Goal: Task Accomplishment & Management: Use online tool/utility

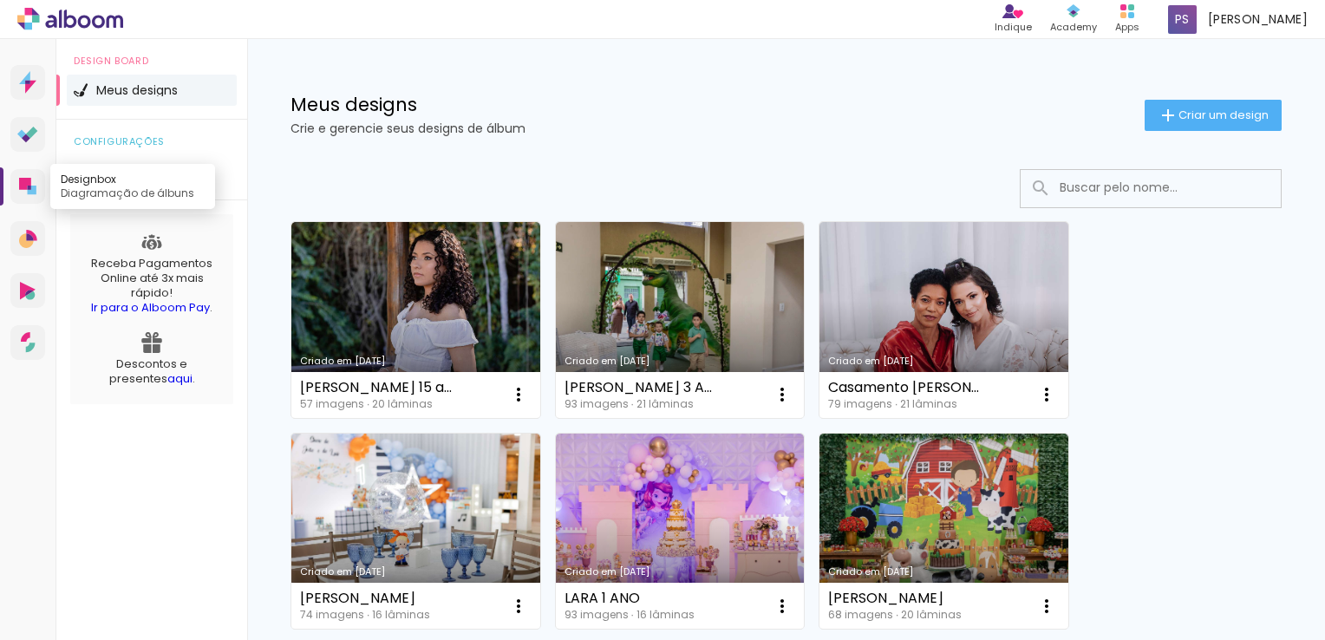
click at [35, 175] on link "Designbox Diagramação de álbuns" at bounding box center [27, 186] width 35 height 35
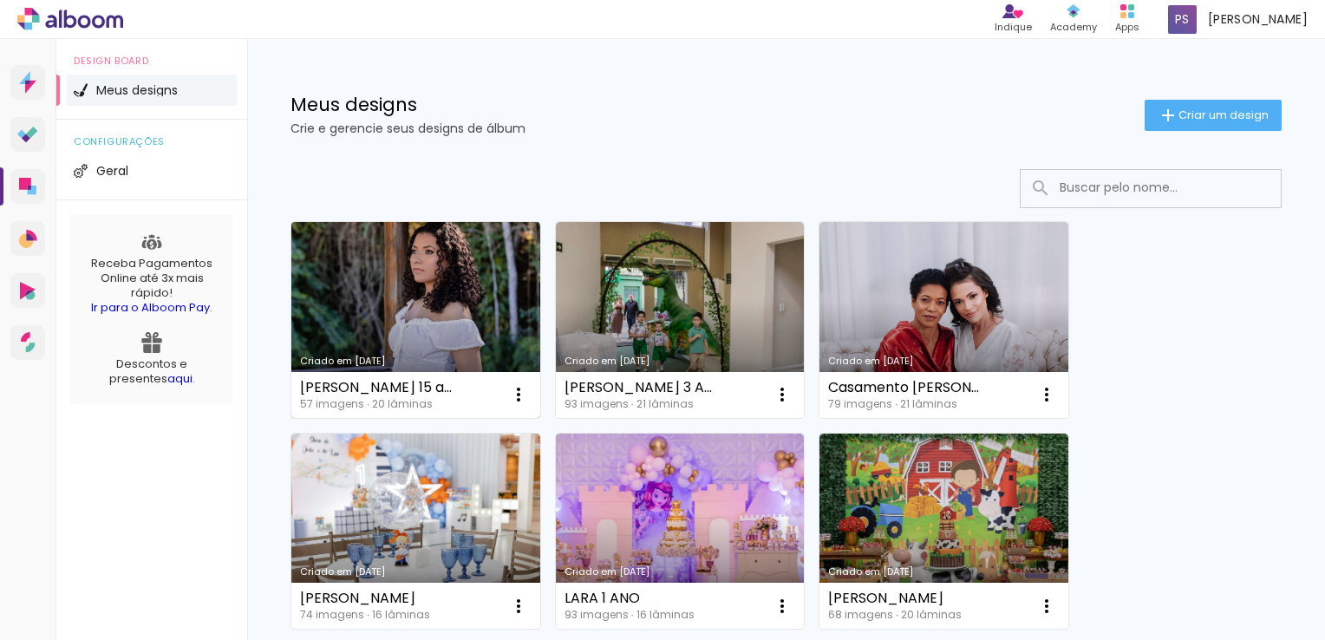
click at [458, 291] on link "Criado em [DATE]" at bounding box center [415, 320] width 249 height 196
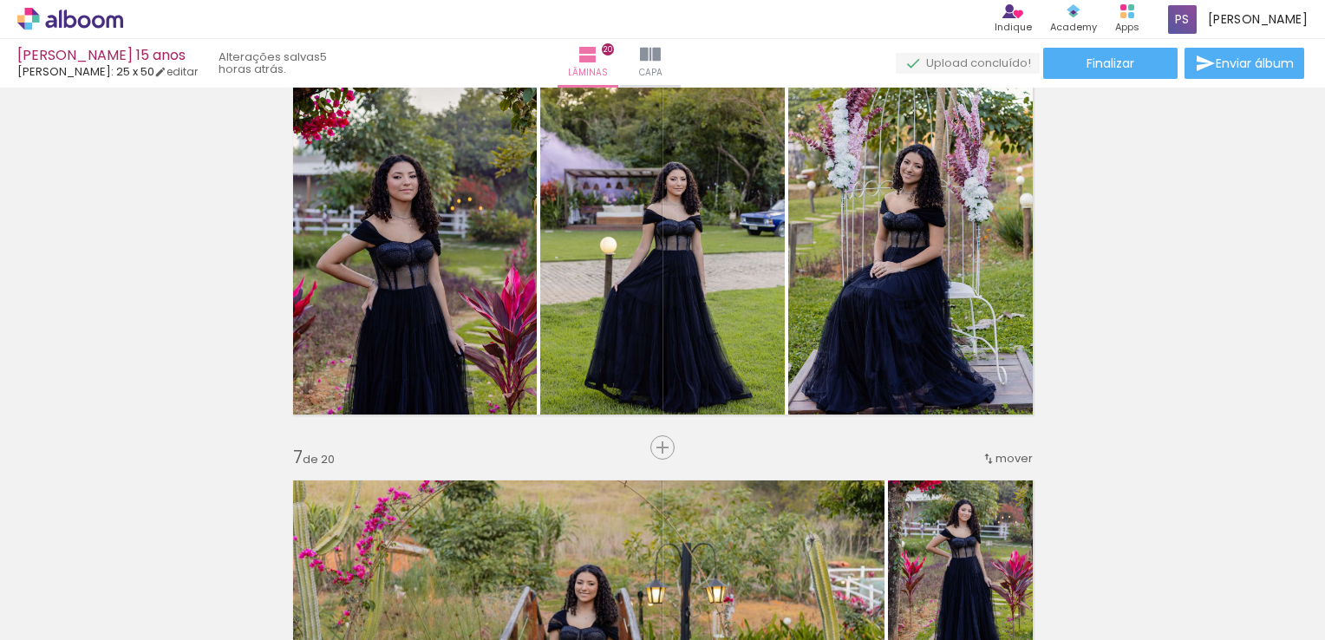
scroll to position [0, 468]
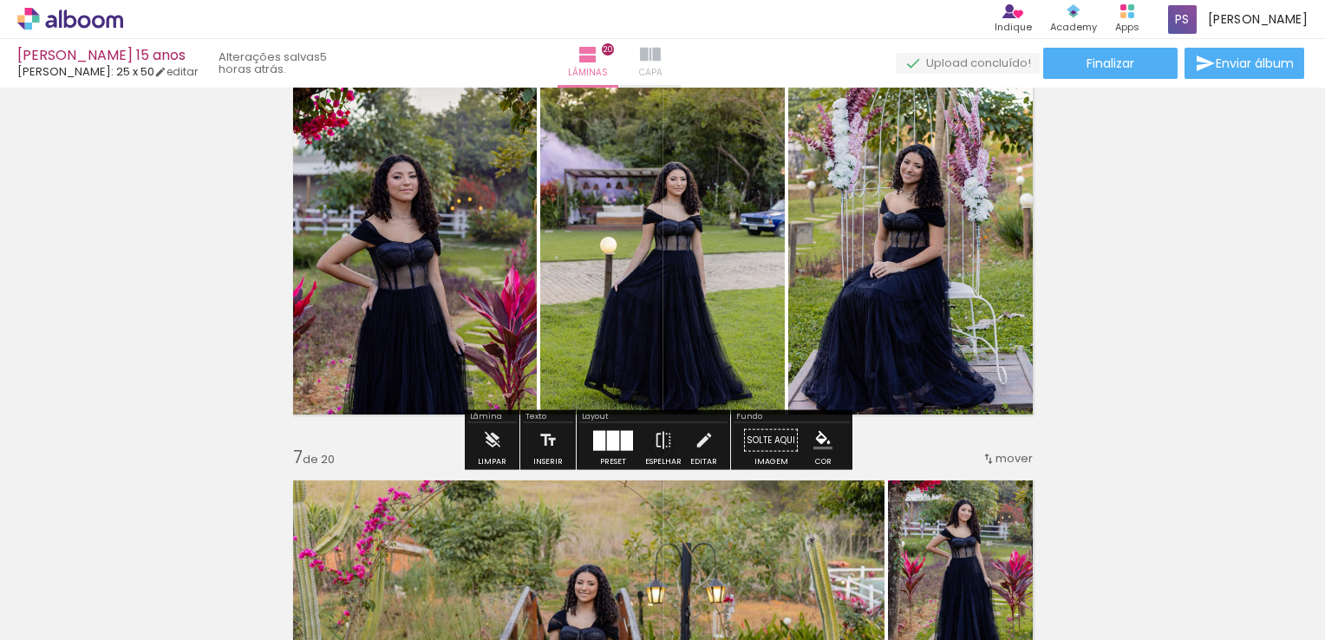
click at [661, 49] on iron-icon at bounding box center [650, 54] width 21 height 21
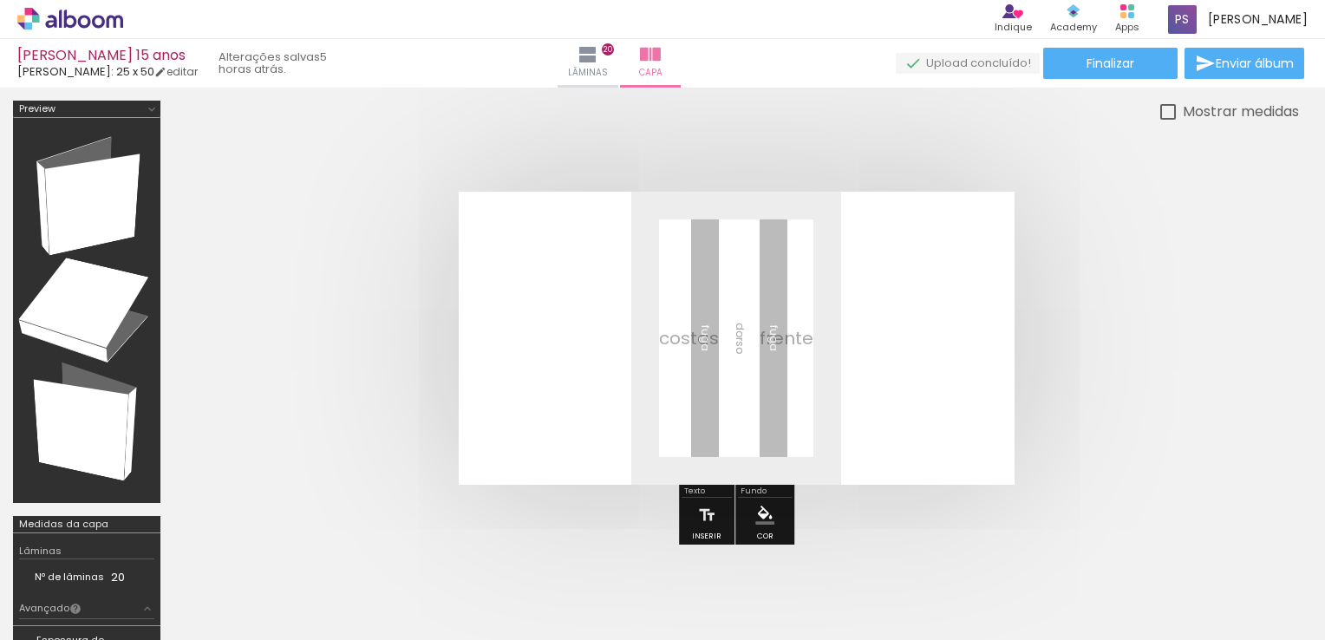
click at [0, 0] on span "Adicionar Fotos" at bounding box center [0, 0] width 0 height 0
click at [0, 0] on input "file" at bounding box center [0, 0] width 0 height 0
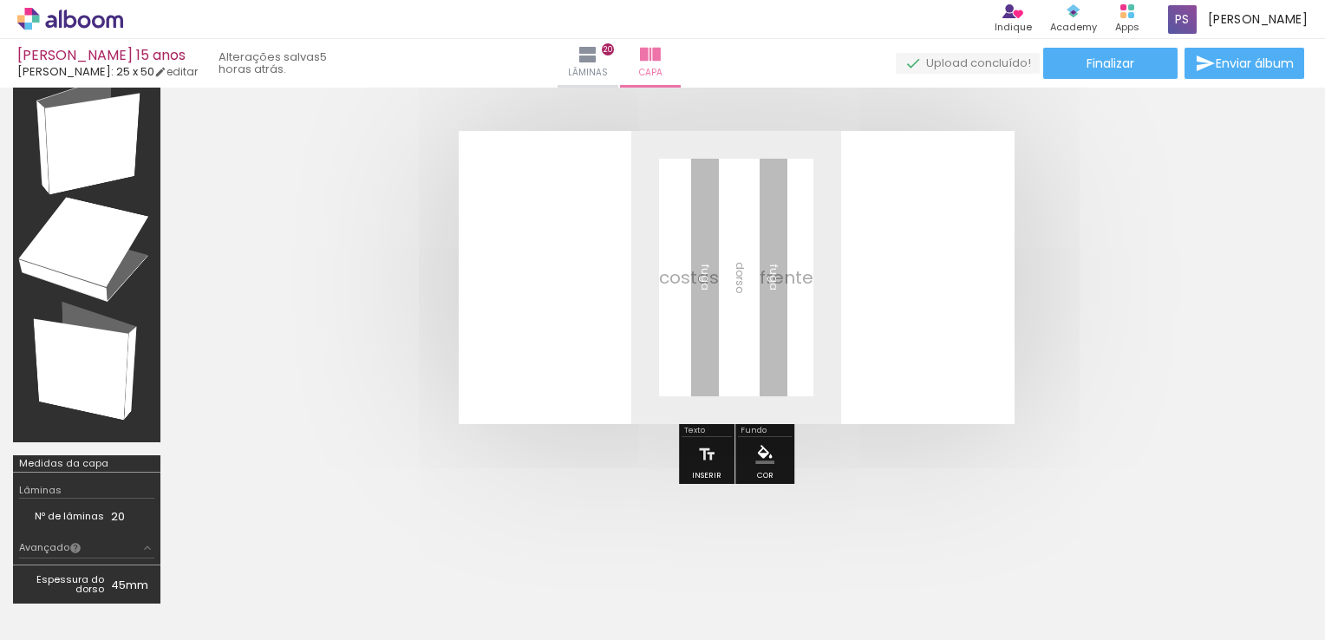
scroll to position [87, 0]
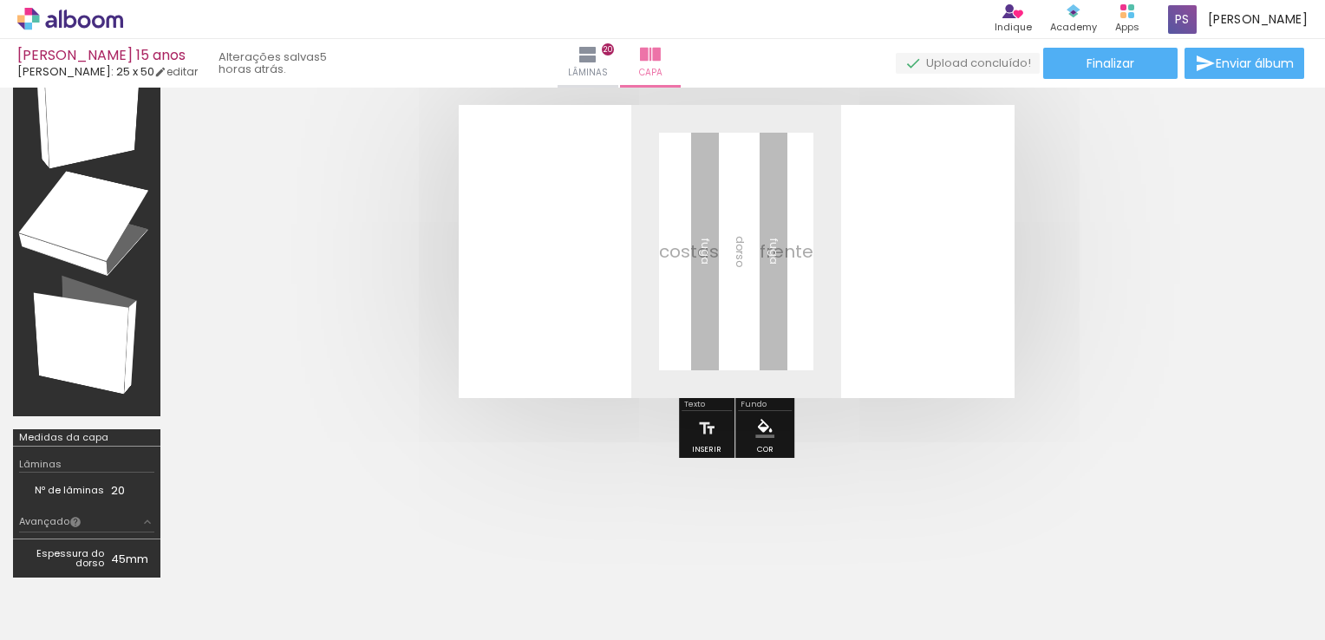
click at [0, 0] on span "Adicionar Fotos" at bounding box center [0, 0] width 0 height 0
click at [0, 0] on input "file" at bounding box center [0, 0] width 0 height 0
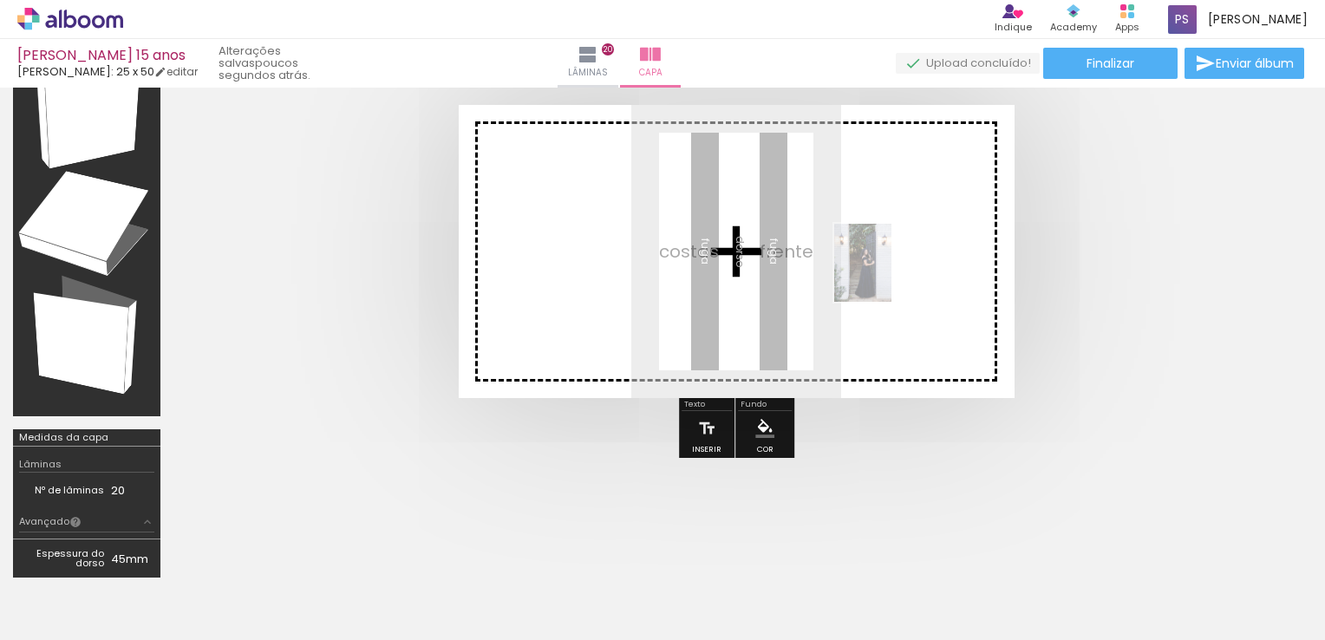
drag, startPoint x: 465, startPoint y: 590, endPoint x: 886, endPoint y: 276, distance: 525.6
click at [886, 276] on quentale-workspace at bounding box center [662, 320] width 1325 height 640
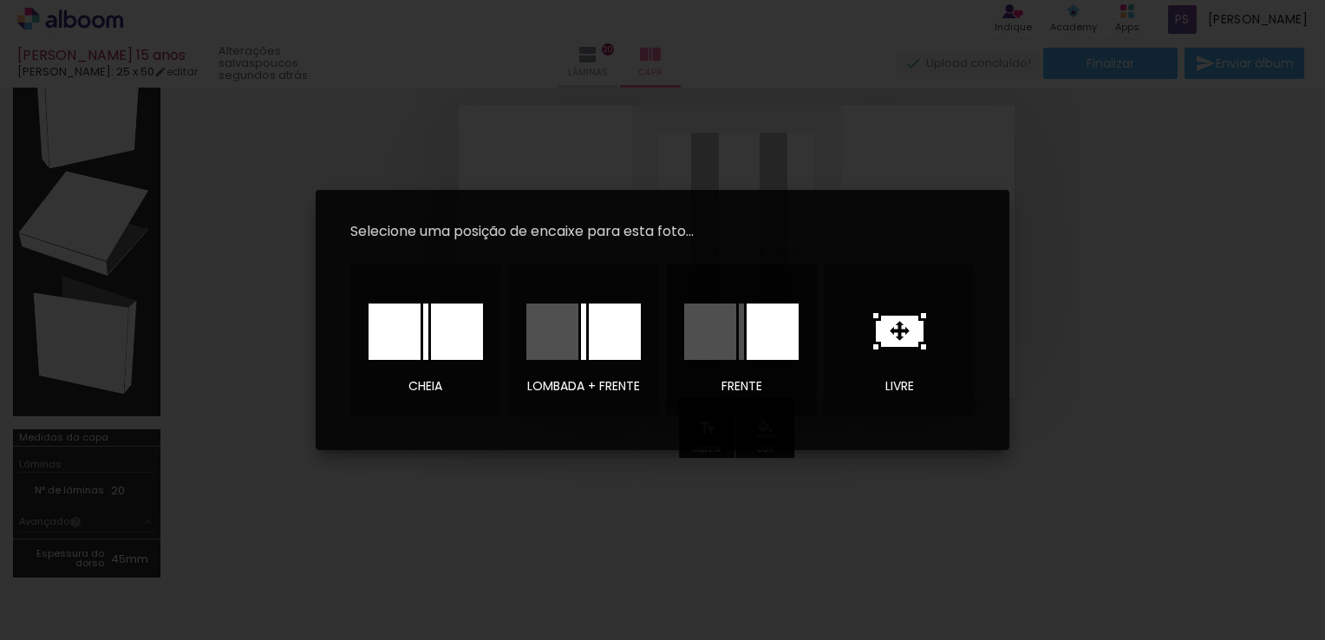
click at [730, 345] on div at bounding box center [710, 332] width 52 height 56
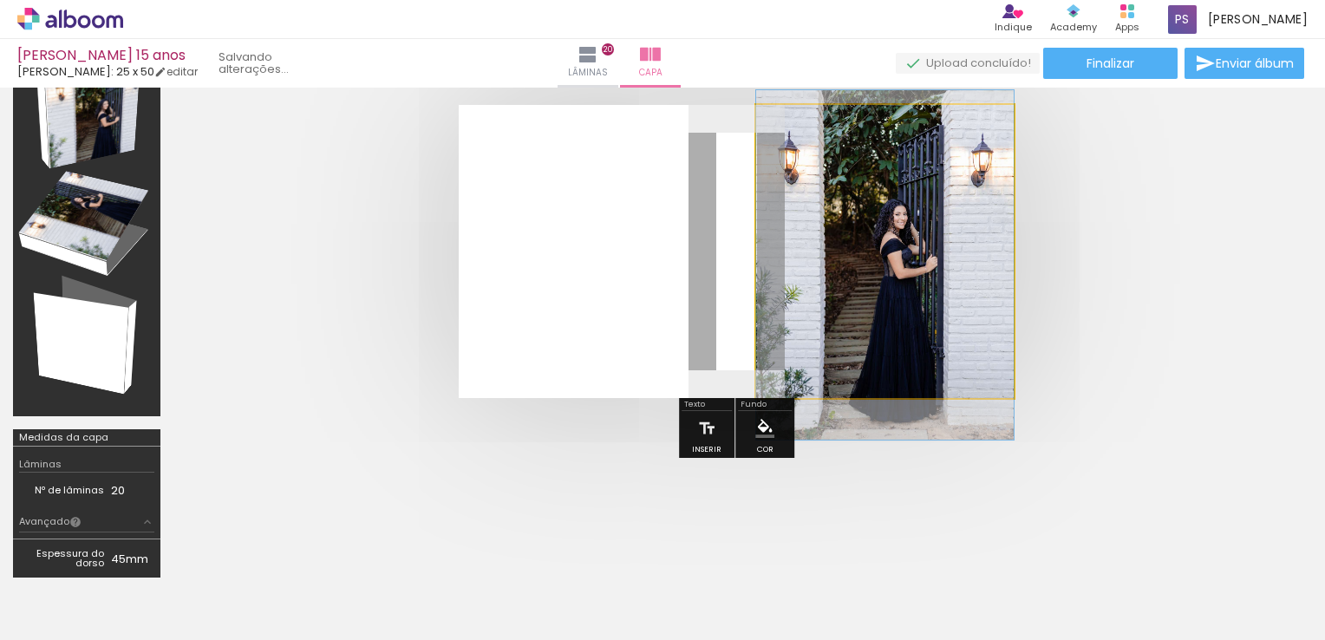
drag, startPoint x: 891, startPoint y: 241, endPoint x: 869, endPoint y: 255, distance: 25.7
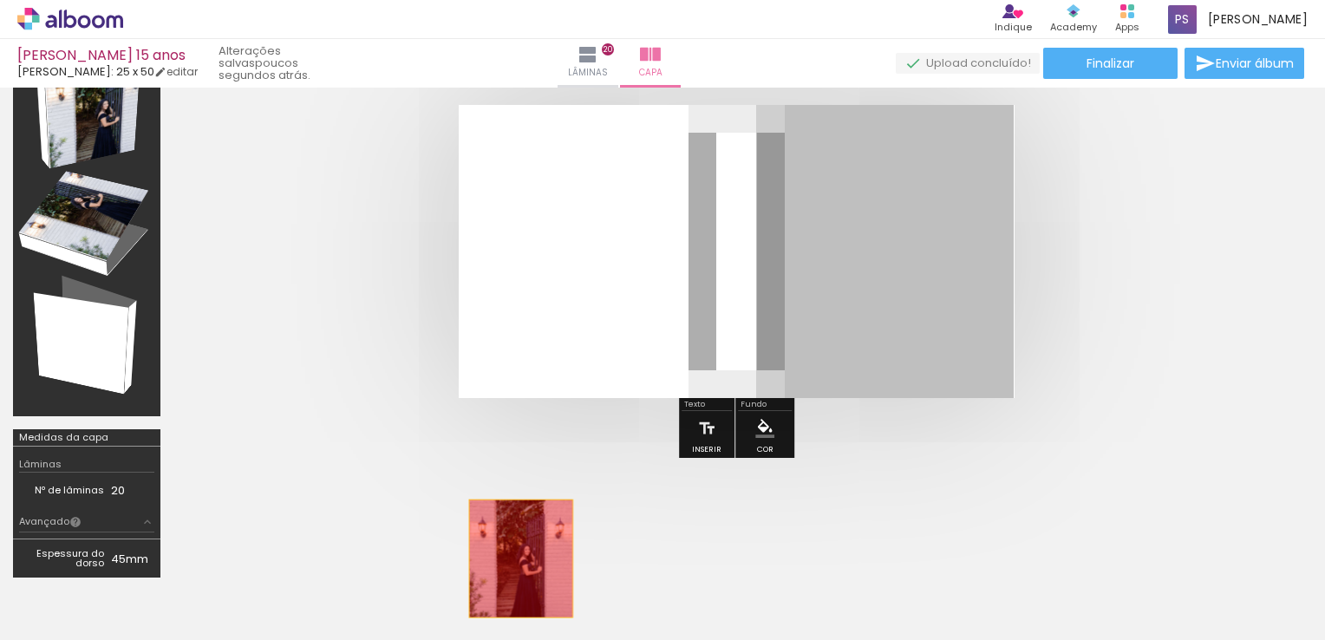
drag, startPoint x: 849, startPoint y: 265, endPoint x: 503, endPoint y: 578, distance: 466.6
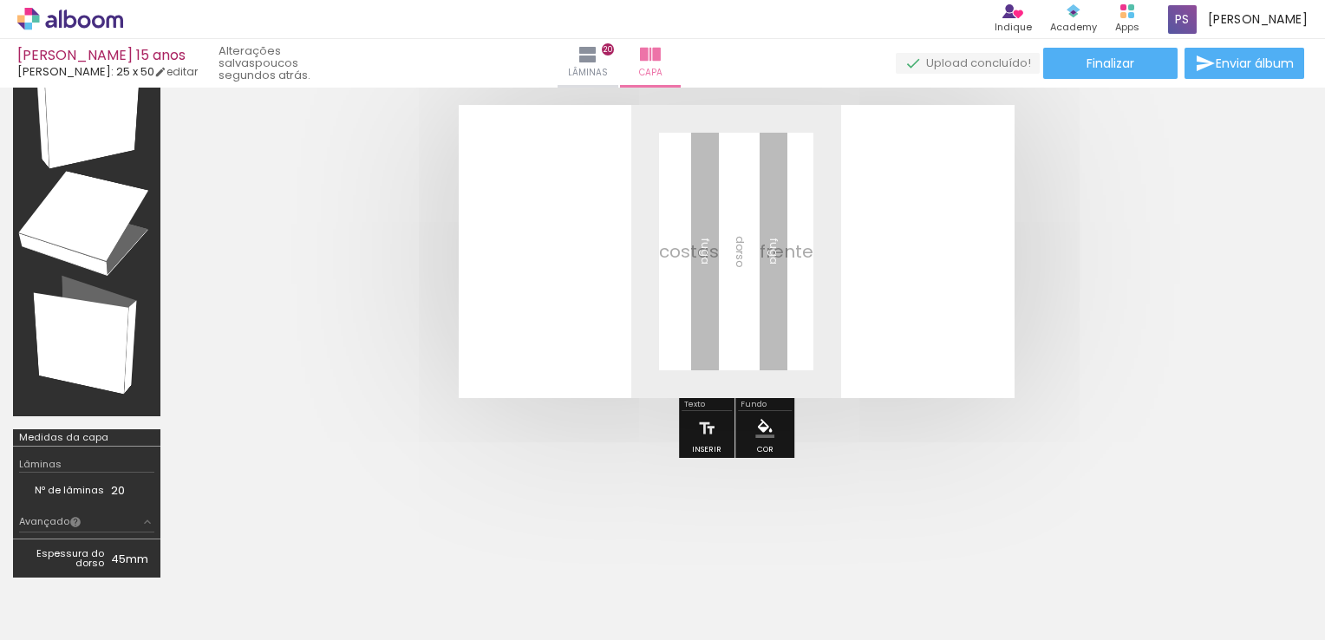
scroll to position [0, 4455]
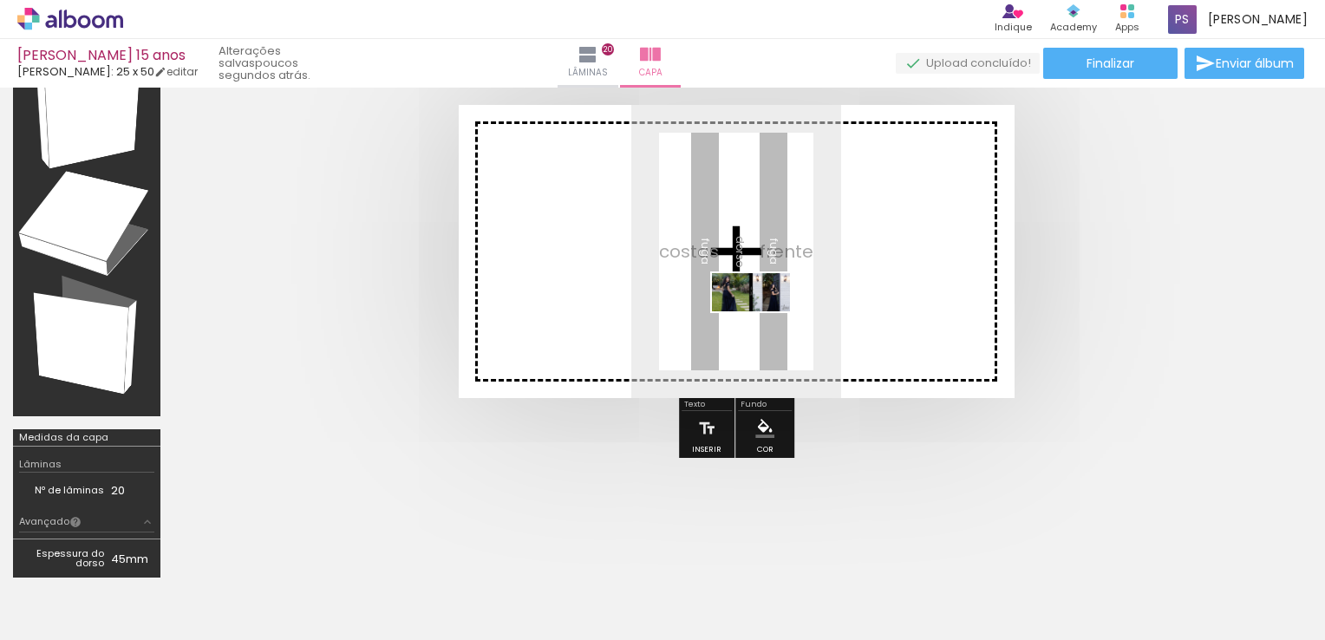
drag, startPoint x: 1252, startPoint y: 581, endPoint x: 764, endPoint y: 325, distance: 551.2
click at [764, 325] on quentale-workspace at bounding box center [662, 320] width 1325 height 640
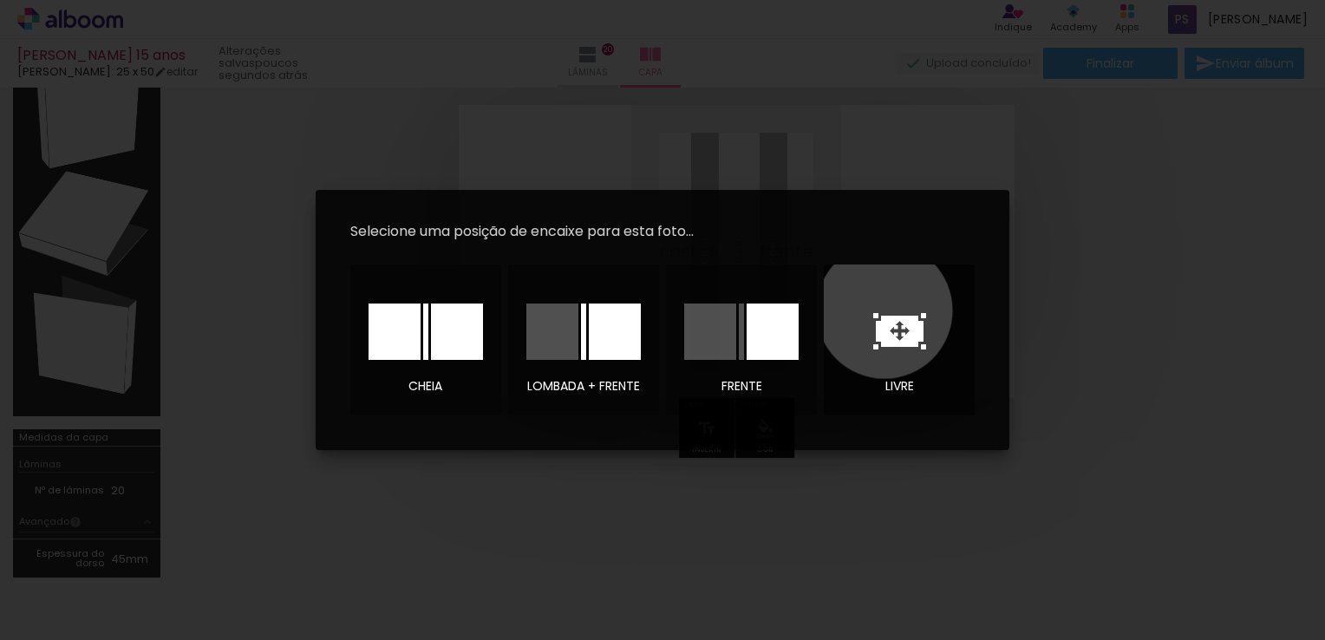
click at [885, 310] on div at bounding box center [899, 331] width 121 height 87
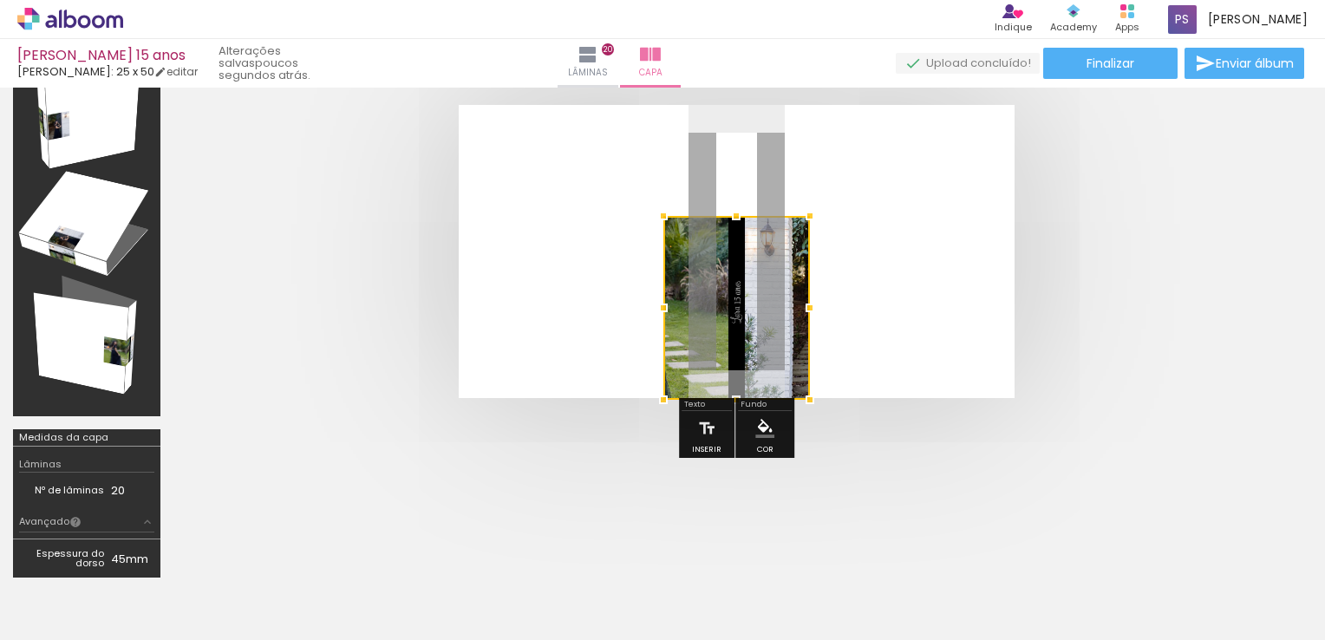
drag, startPoint x: 733, startPoint y: 284, endPoint x: 729, endPoint y: 385, distance: 100.7
click at [729, 385] on div at bounding box center [736, 399] width 35 height 35
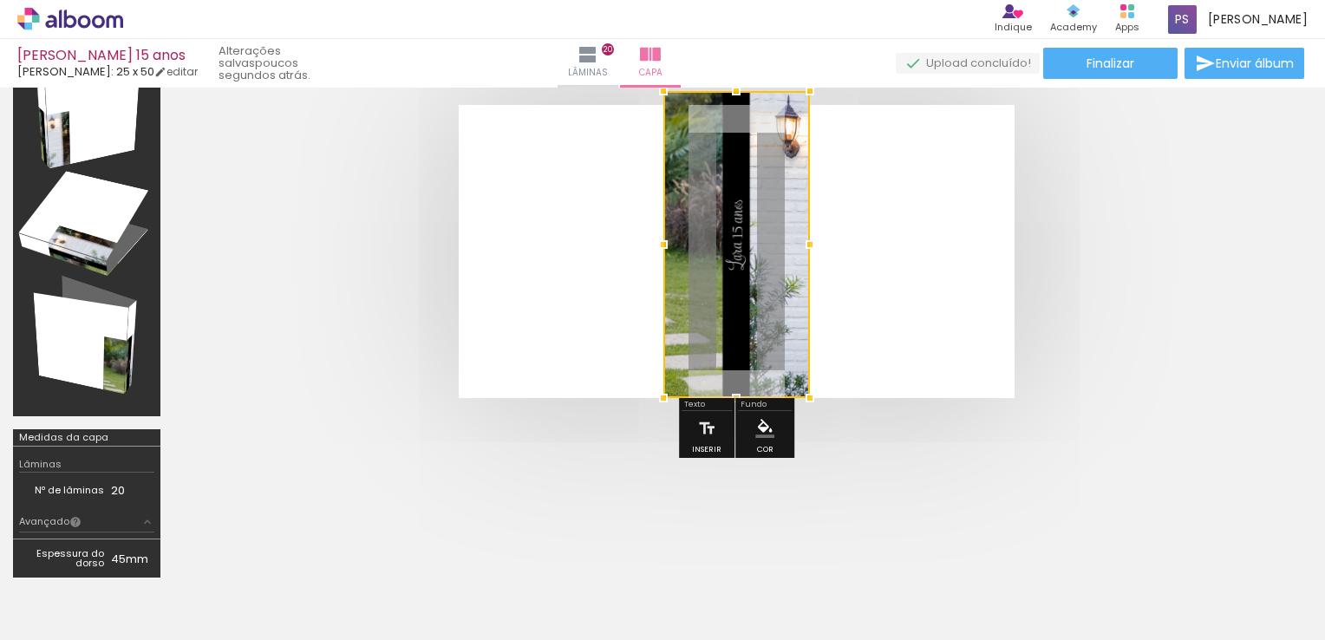
drag, startPoint x: 742, startPoint y: 217, endPoint x: 741, endPoint y: 126, distance: 91.1
click at [741, 126] on div at bounding box center [736, 244] width 147 height 307
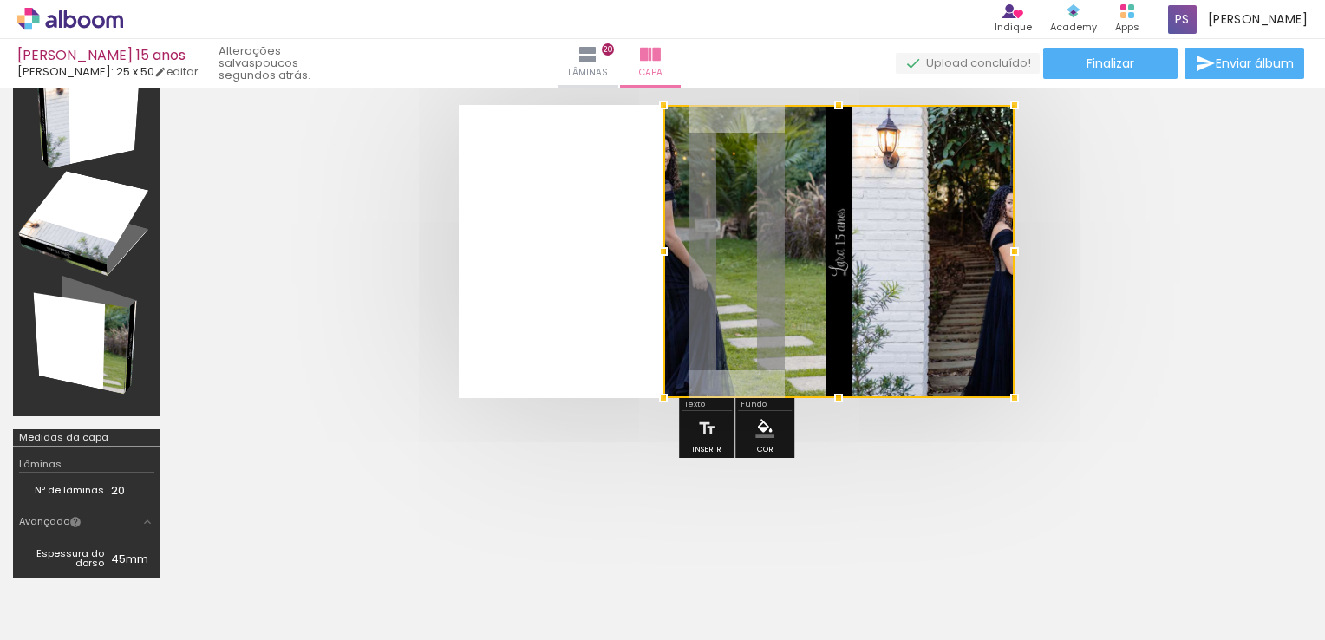
drag, startPoint x: 809, startPoint y: 245, endPoint x: 1000, endPoint y: 250, distance: 190.8
click at [1000, 250] on div at bounding box center [1014, 251] width 35 height 35
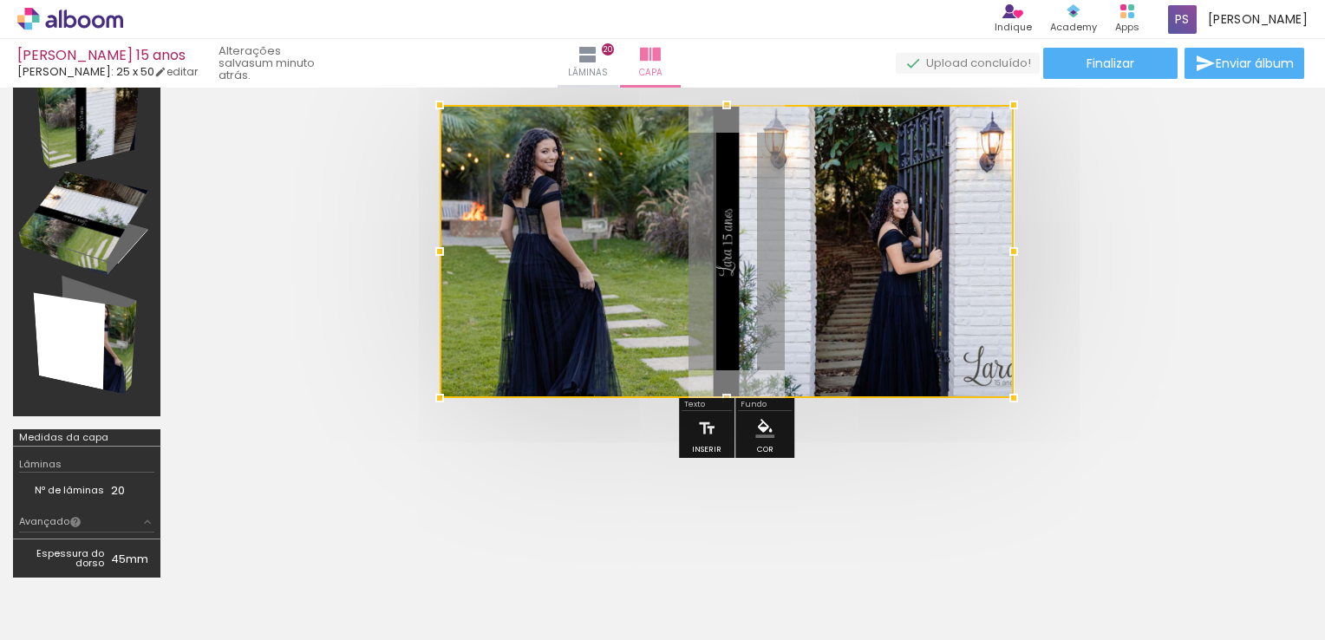
drag, startPoint x: 628, startPoint y: 253, endPoint x: 466, endPoint y: 259, distance: 162.3
click at [466, 259] on div at bounding box center [727, 251] width 574 height 293
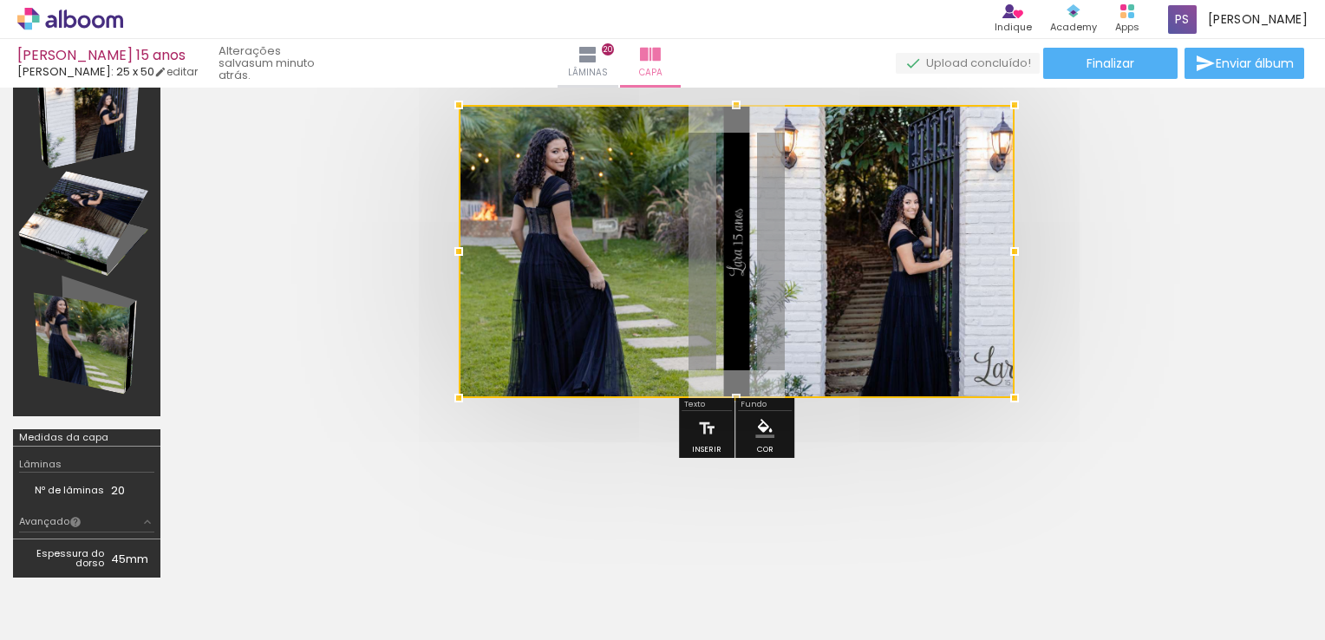
click at [764, 255] on div at bounding box center [737, 251] width 556 height 293
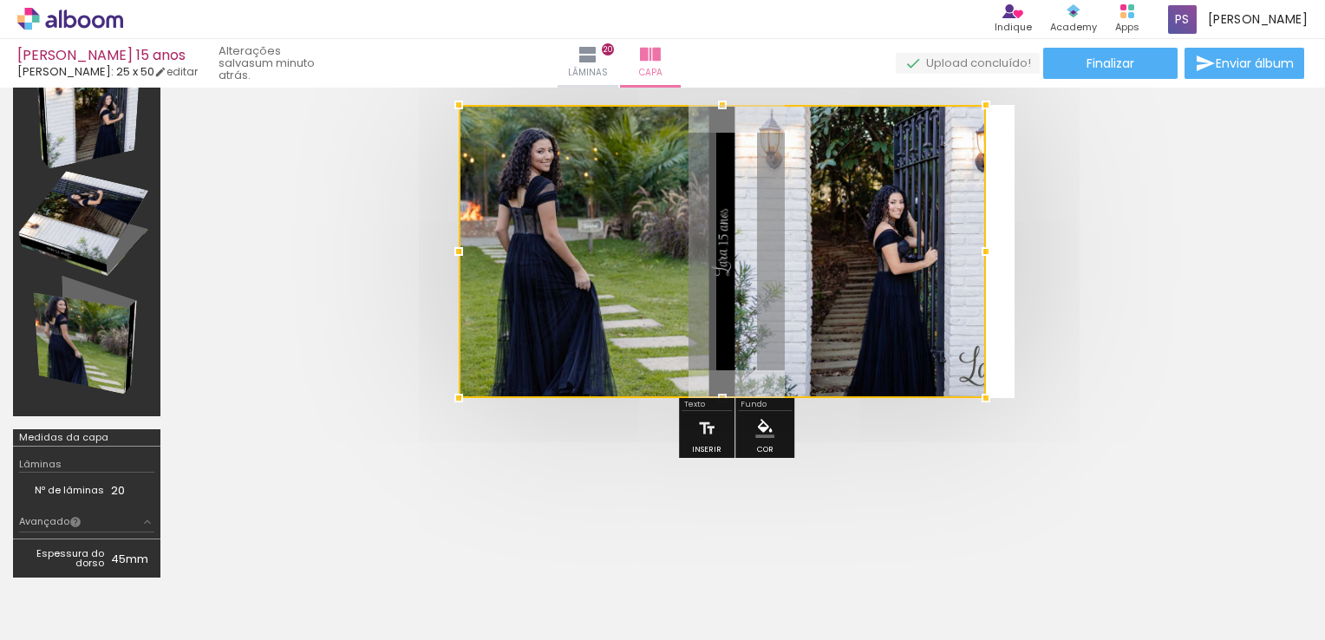
drag, startPoint x: 1014, startPoint y: 245, endPoint x: 964, endPoint y: 247, distance: 49.5
click at [964, 247] on div at bounding box center [722, 251] width 527 height 293
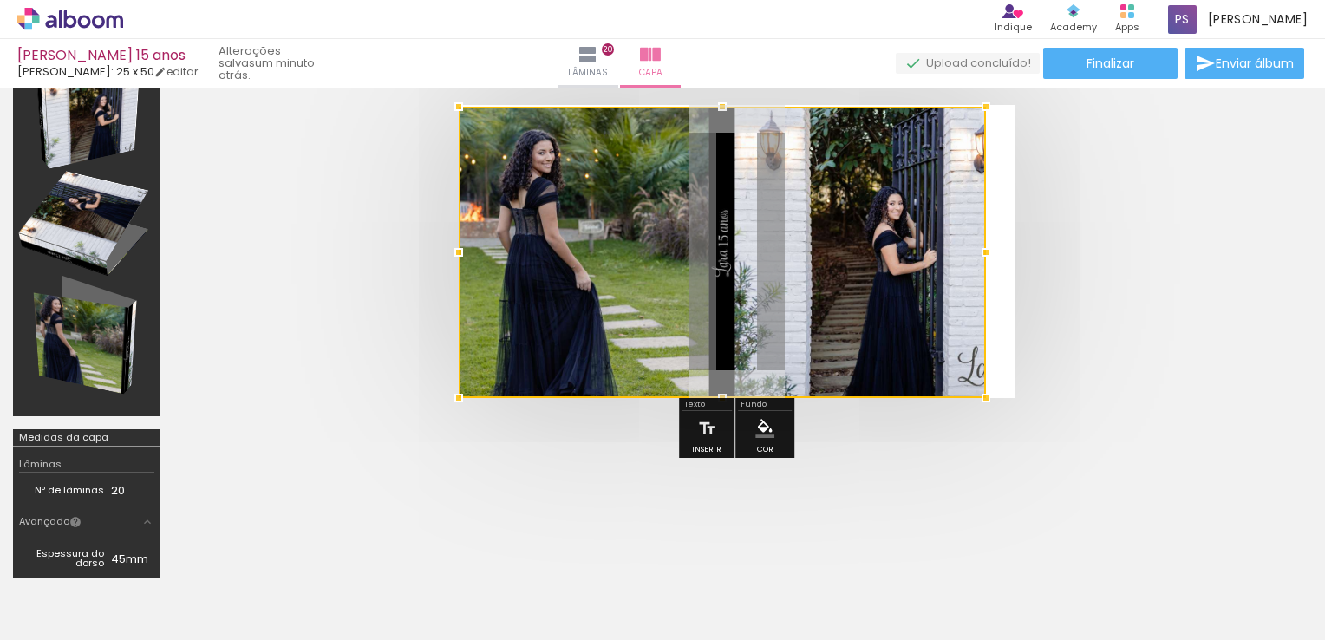
drag, startPoint x: 723, startPoint y: 102, endPoint x: 727, endPoint y: 127, distance: 24.5
click at [727, 127] on div at bounding box center [722, 252] width 527 height 291
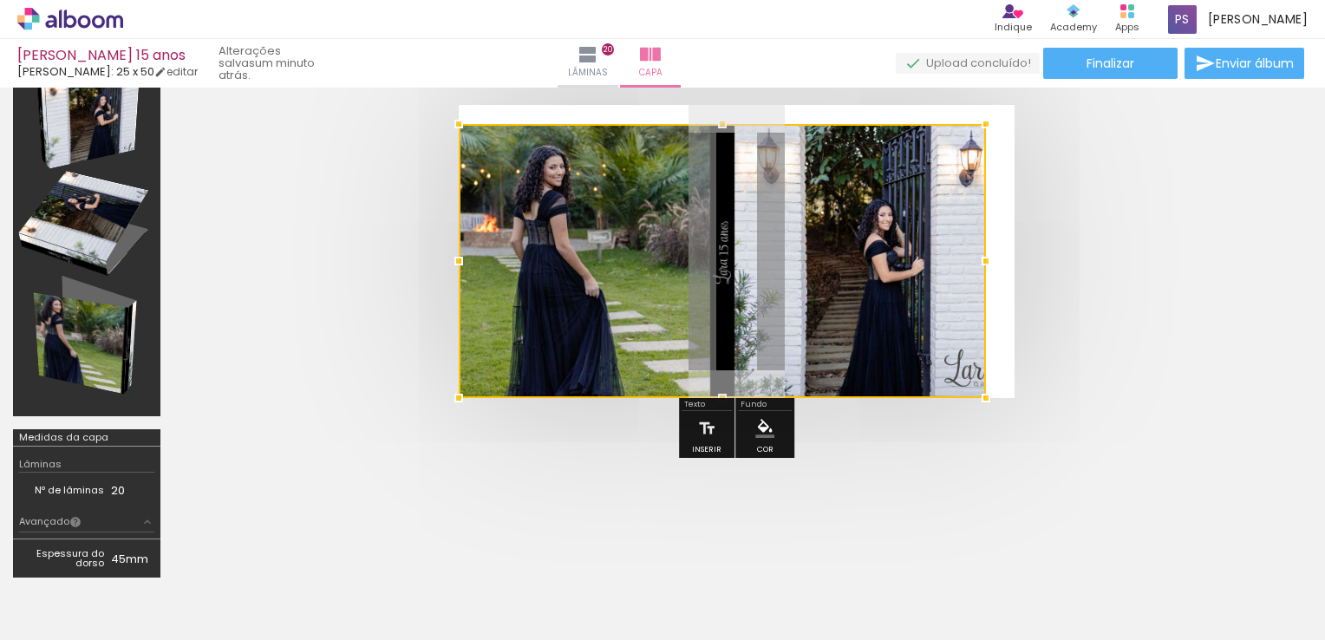
drag, startPoint x: 718, startPoint y: 109, endPoint x: 718, endPoint y: 121, distance: 11.3
click at [718, 121] on div at bounding box center [722, 124] width 35 height 35
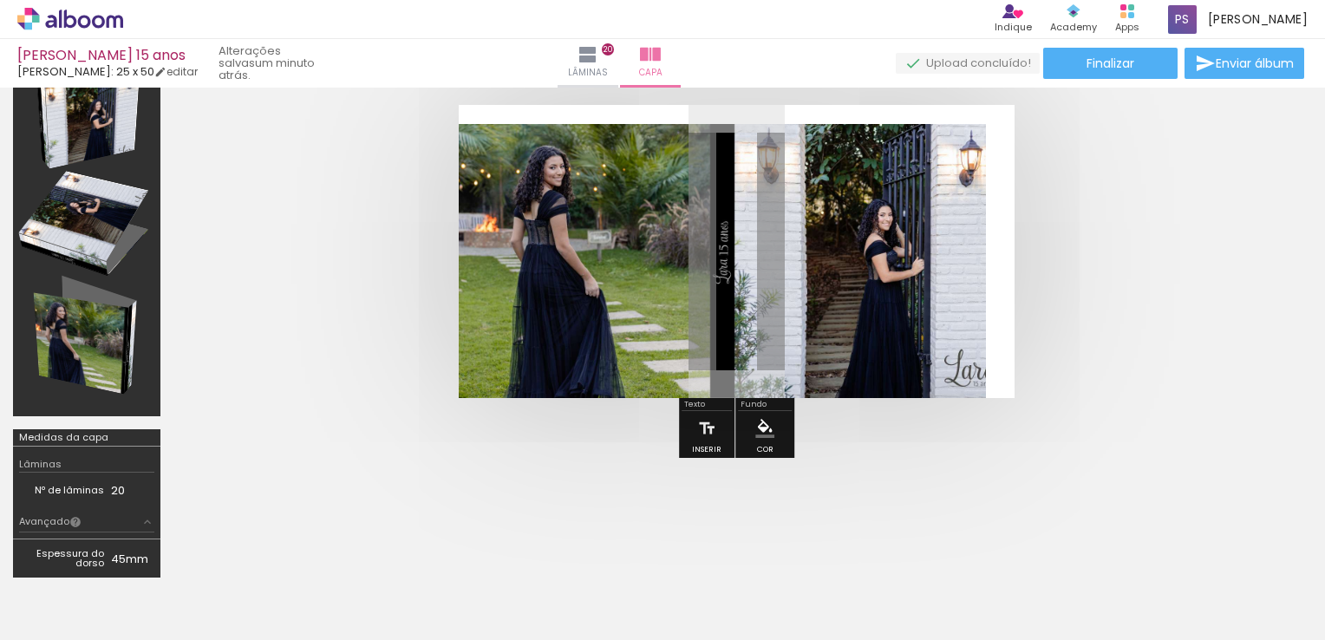
click at [704, 162] on quentale-photo at bounding box center [722, 261] width 527 height 274
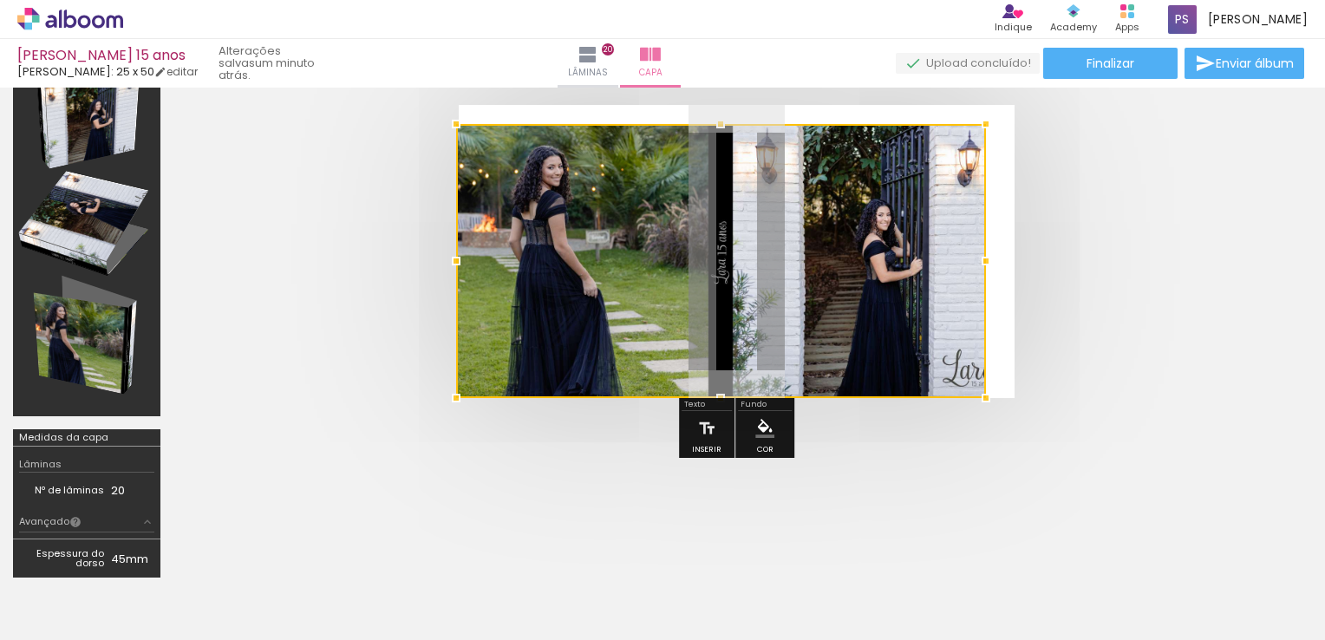
drag, startPoint x: 461, startPoint y: 121, endPoint x: 465, endPoint y: 87, distance: 34.1
click at [0, 0] on div "Lara 15 anos Luiz Fotógrafo: 25 x 50 editar um minuto atrás. Lâminas 20 Capa Fi…" at bounding box center [0, 0] width 0 height 0
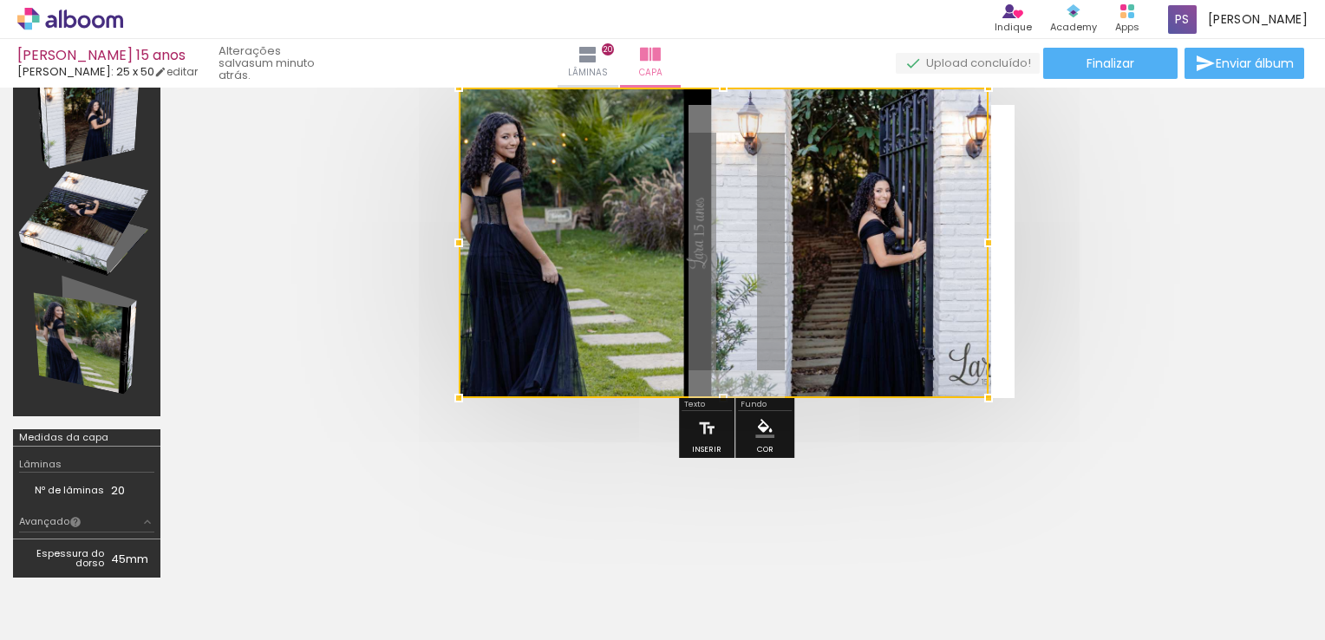
drag, startPoint x: 724, startPoint y: 123, endPoint x: 729, endPoint y: 104, distance: 19.8
click at [724, 101] on div at bounding box center [723, 87] width 35 height 35
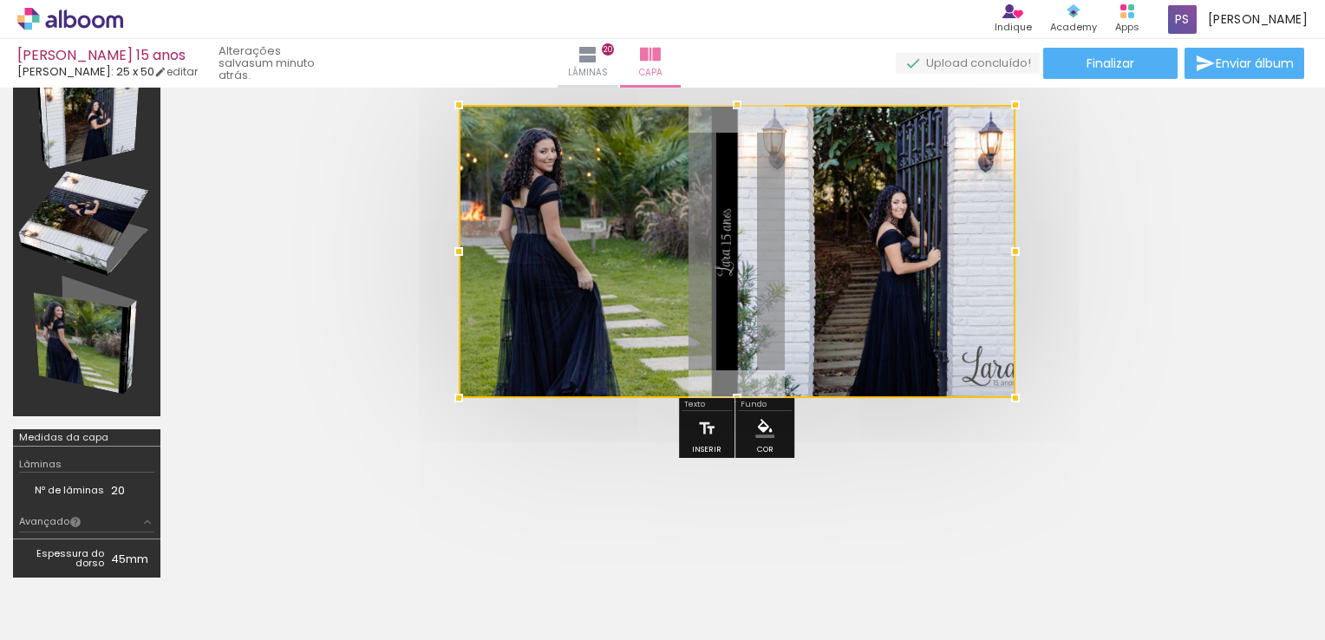
drag, startPoint x: 996, startPoint y: 255, endPoint x: 1011, endPoint y: 257, distance: 15.7
click at [1011, 257] on div at bounding box center [1015, 251] width 35 height 35
drag, startPoint x: 772, startPoint y: 252, endPoint x: 805, endPoint y: 252, distance: 33.0
click at [805, 252] on div at bounding box center [737, 251] width 556 height 293
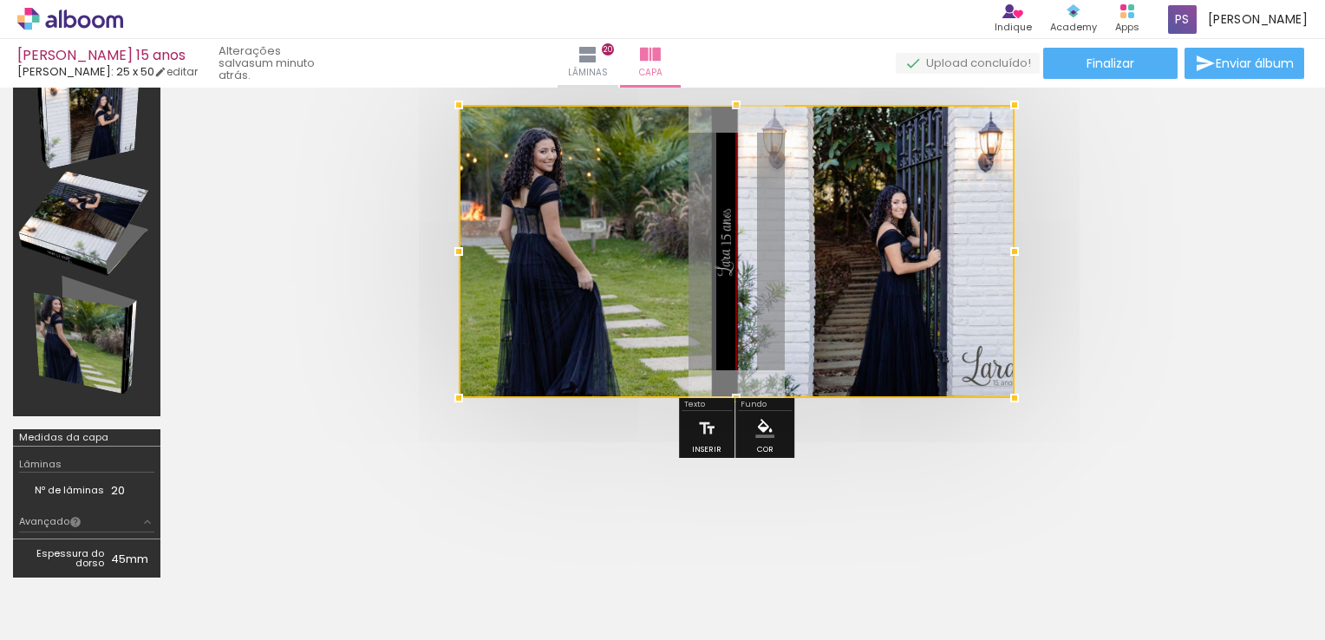
drag, startPoint x: 714, startPoint y: 246, endPoint x: 741, endPoint y: 245, distance: 26.9
click at [741, 245] on div at bounding box center [737, 251] width 556 height 293
drag, startPoint x: 605, startPoint y: 244, endPoint x: 645, endPoint y: 244, distance: 39.9
click at [645, 244] on div at bounding box center [737, 251] width 556 height 293
drag, startPoint x: 833, startPoint y: 243, endPoint x: 889, endPoint y: 243, distance: 55.5
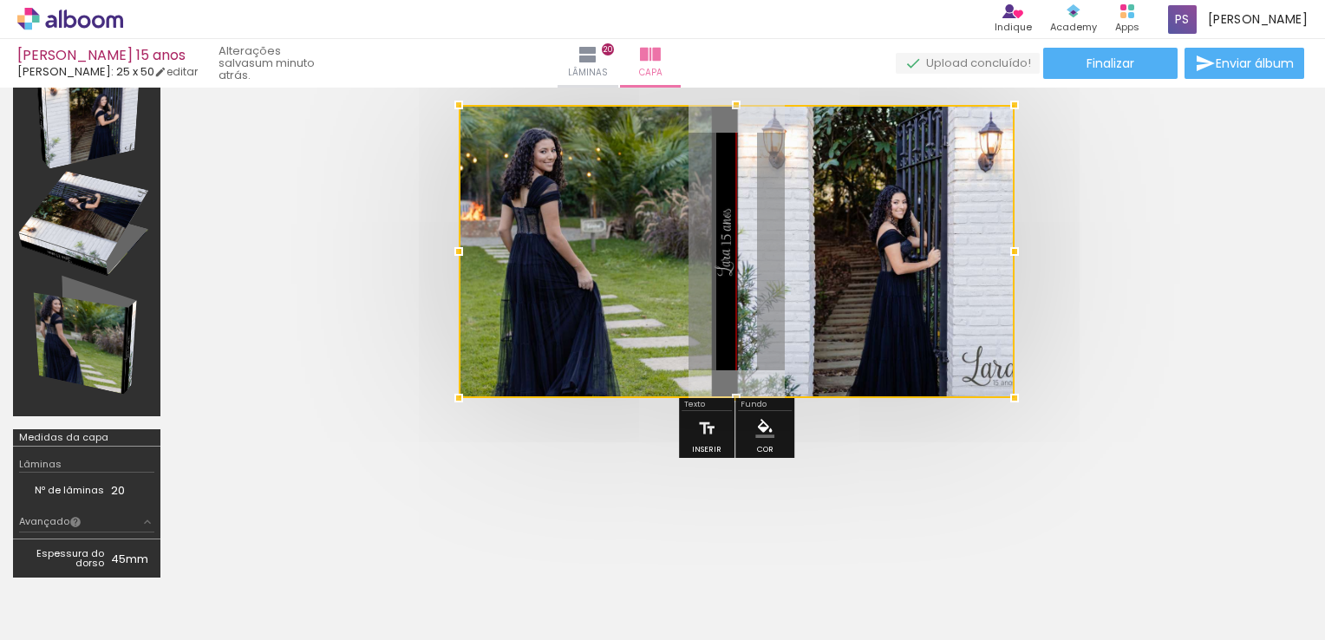
click at [860, 243] on div at bounding box center [737, 251] width 556 height 293
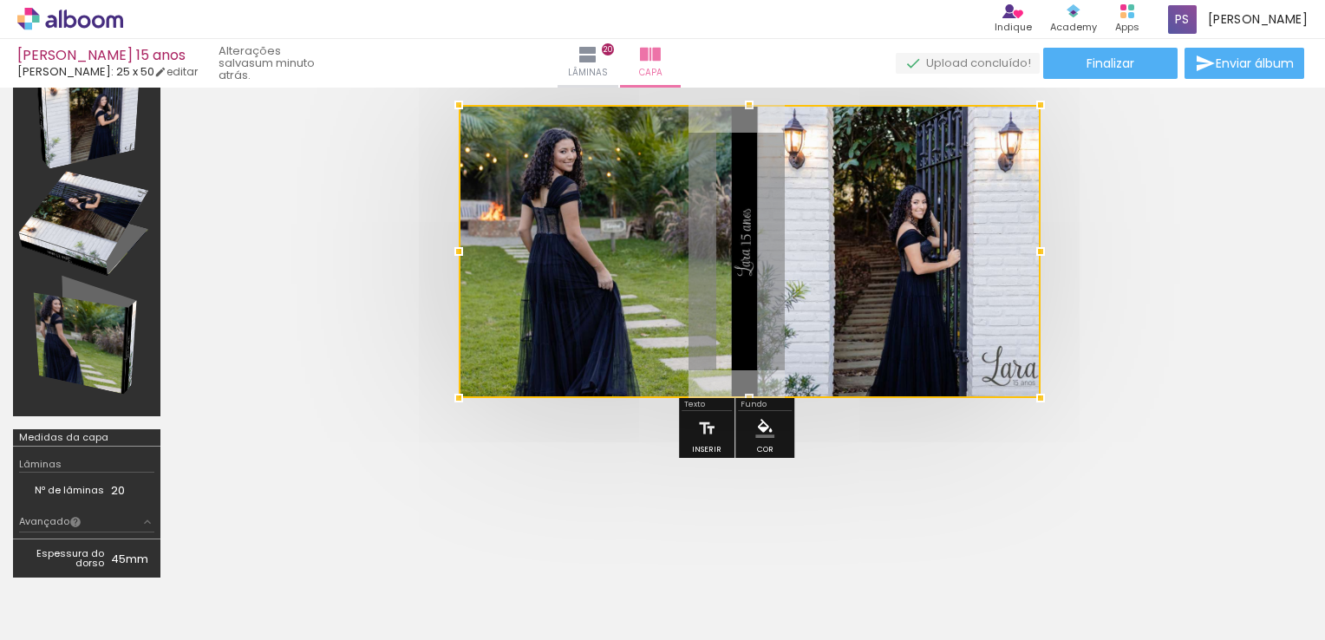
drag, startPoint x: 1015, startPoint y: 248, endPoint x: 992, endPoint y: 250, distance: 22.6
click at [992, 250] on div at bounding box center [750, 251] width 582 height 293
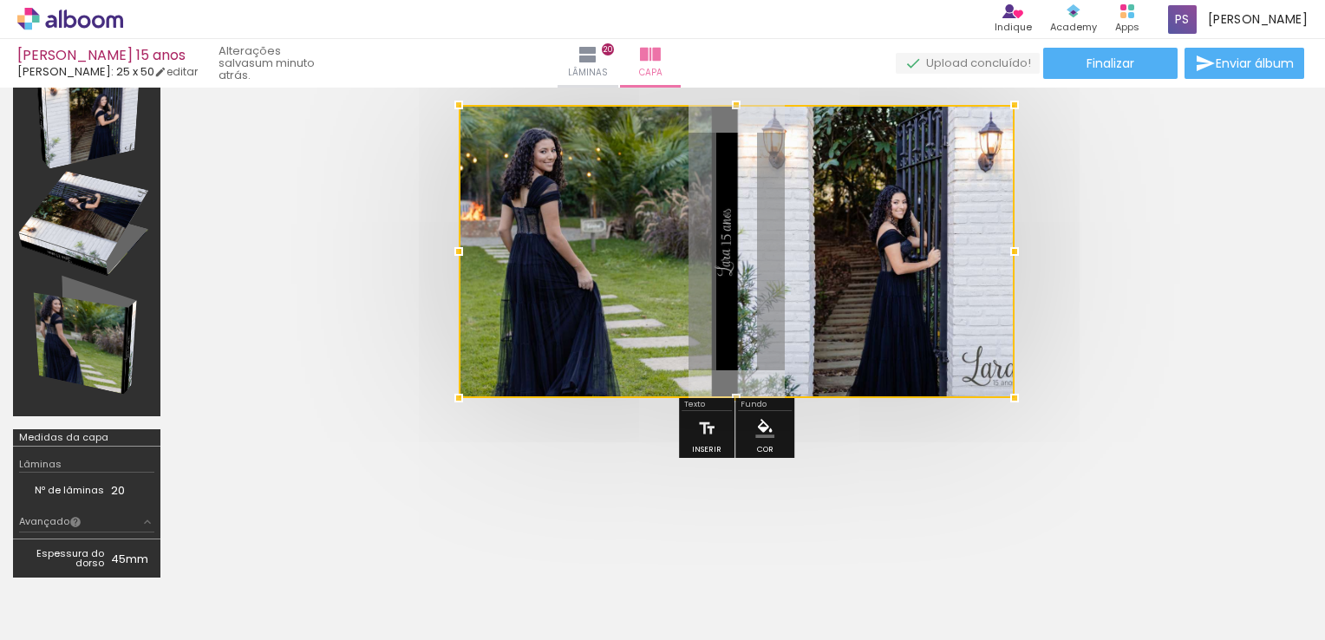
click at [748, 298] on div at bounding box center [737, 251] width 556 height 293
drag, startPoint x: 812, startPoint y: 297, endPoint x: 889, endPoint y: 291, distance: 77.4
click at [891, 291] on div at bounding box center [737, 251] width 556 height 293
drag, startPoint x: 823, startPoint y: 251, endPoint x: 861, endPoint y: 240, distance: 39.6
click at [940, 248] on div at bounding box center [737, 251] width 556 height 293
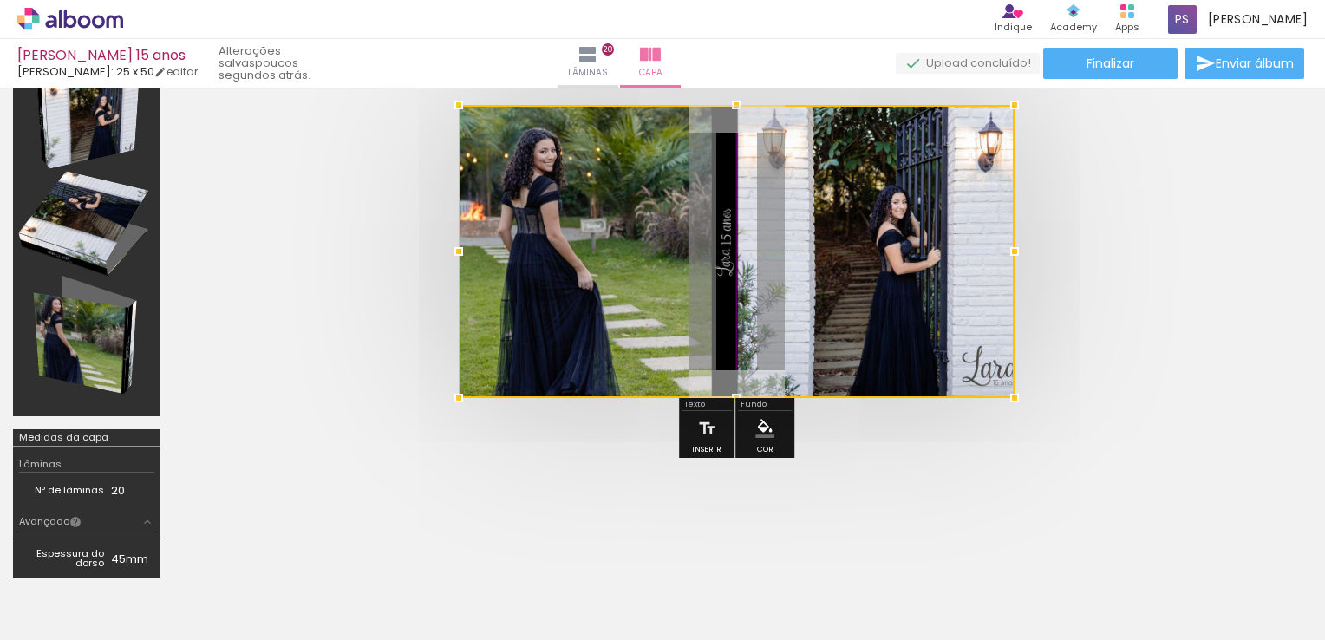
drag, startPoint x: 711, startPoint y: 252, endPoint x: 806, endPoint y: 262, distance: 95.0
click at [806, 262] on div at bounding box center [737, 251] width 556 height 293
drag, startPoint x: 828, startPoint y: 246, endPoint x: 843, endPoint y: 285, distance: 41.7
click at [802, 297] on div at bounding box center [737, 251] width 556 height 293
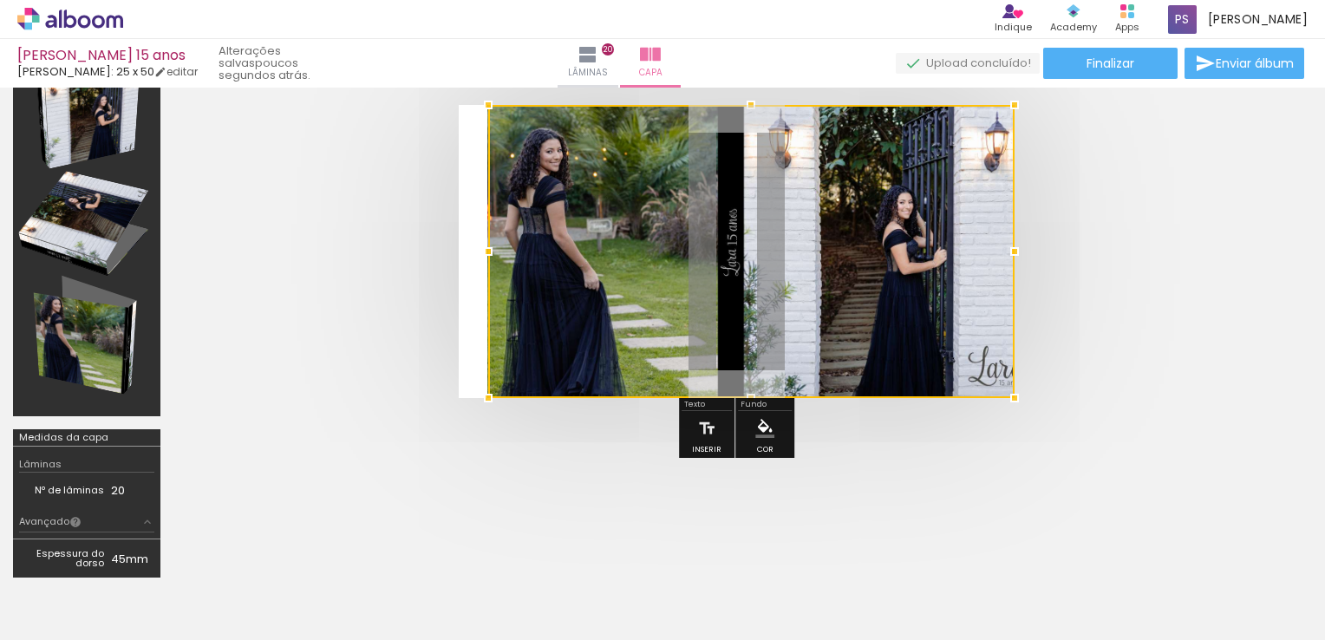
drag, startPoint x: 458, startPoint y: 252, endPoint x: 513, endPoint y: 258, distance: 55.9
click at [513, 258] on div at bounding box center [751, 251] width 526 height 293
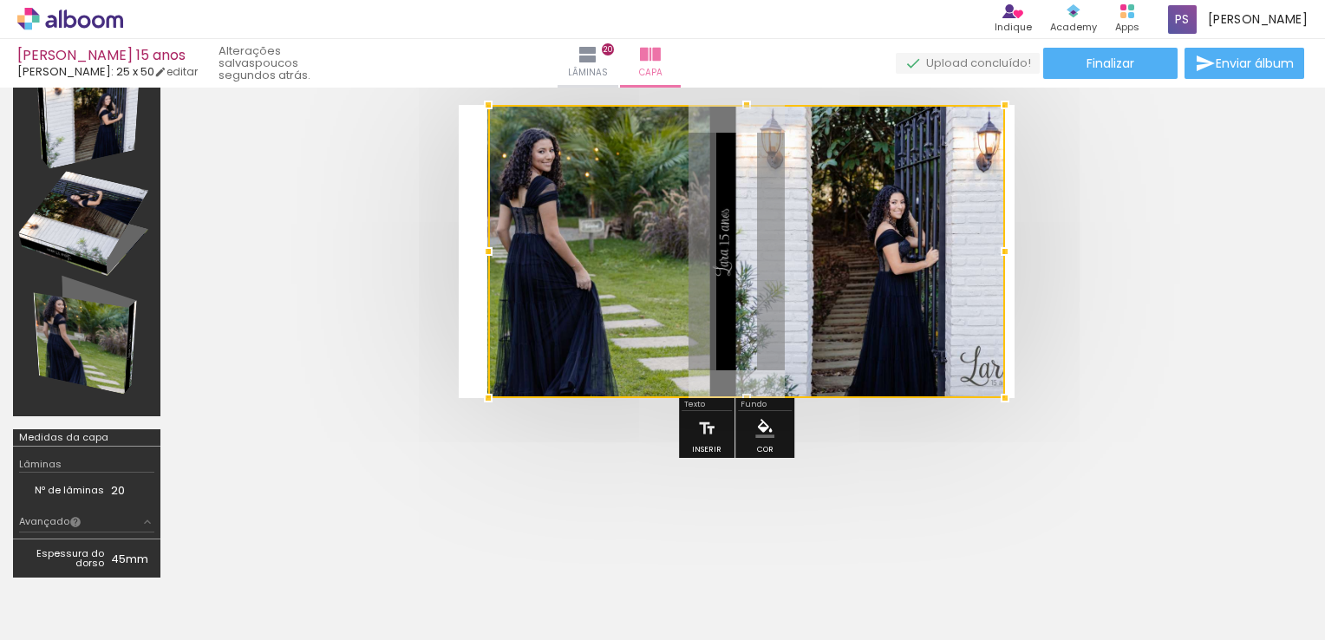
drag, startPoint x: 1023, startPoint y: 252, endPoint x: 1062, endPoint y: 252, distance: 38.2
click at [1062, 252] on quentale-cover at bounding box center [736, 251] width 987 height 293
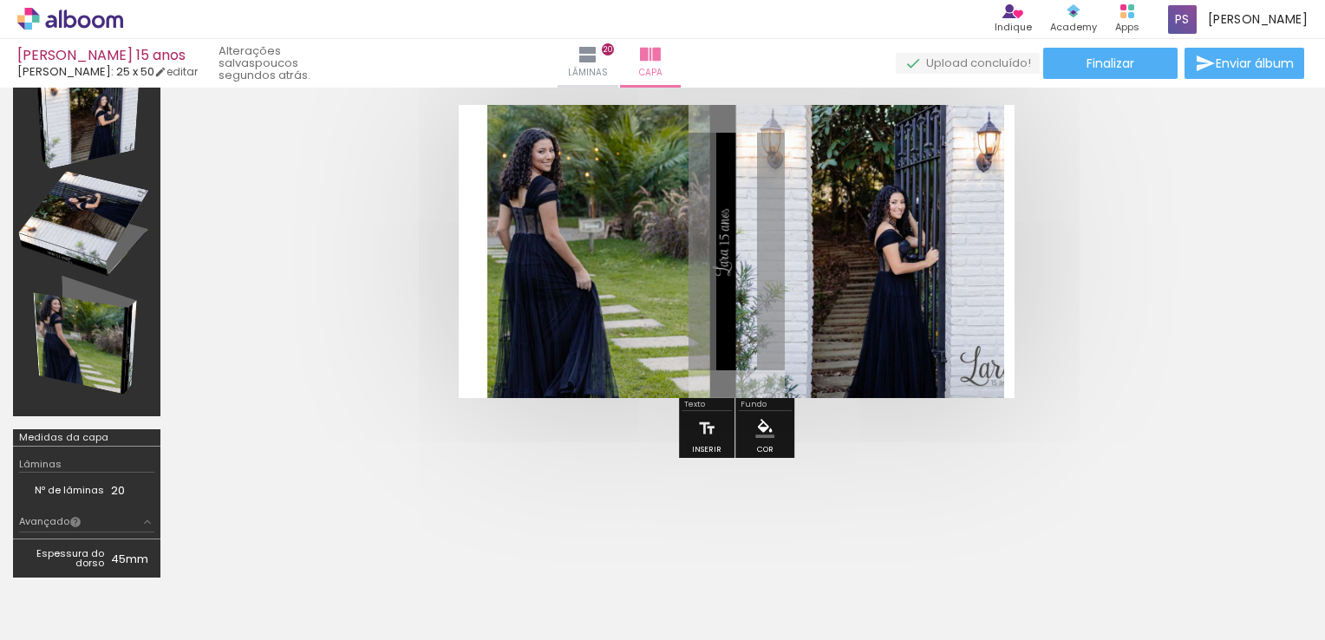
click at [928, 249] on quentale-photo at bounding box center [745, 251] width 517 height 293
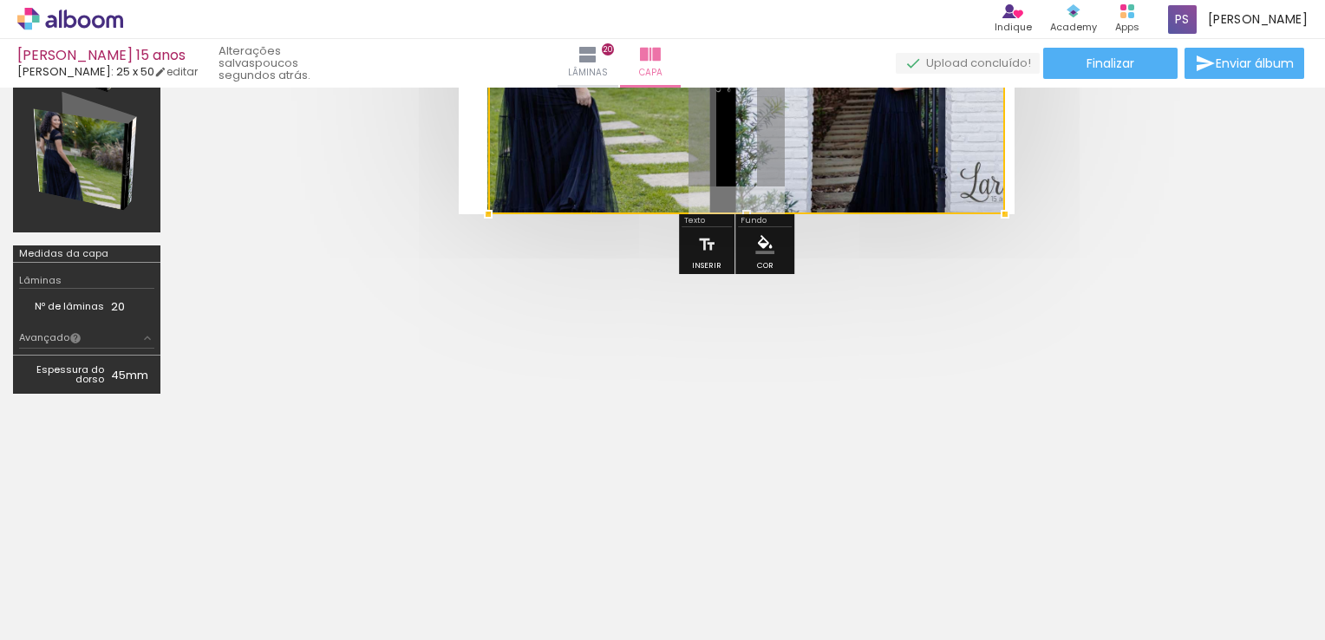
scroll to position [274, 0]
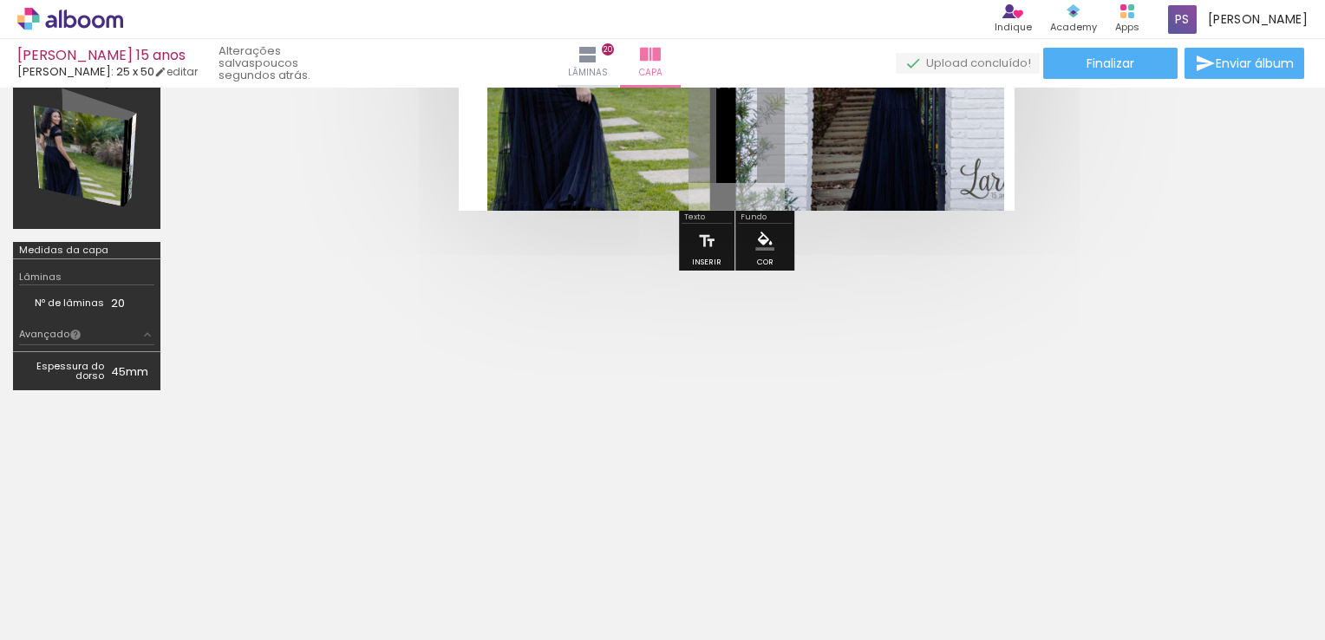
click at [127, 374] on td "45mm" at bounding box center [132, 371] width 43 height 26
click at [88, 375] on td "Espessura do dorso" at bounding box center [65, 371] width 92 height 26
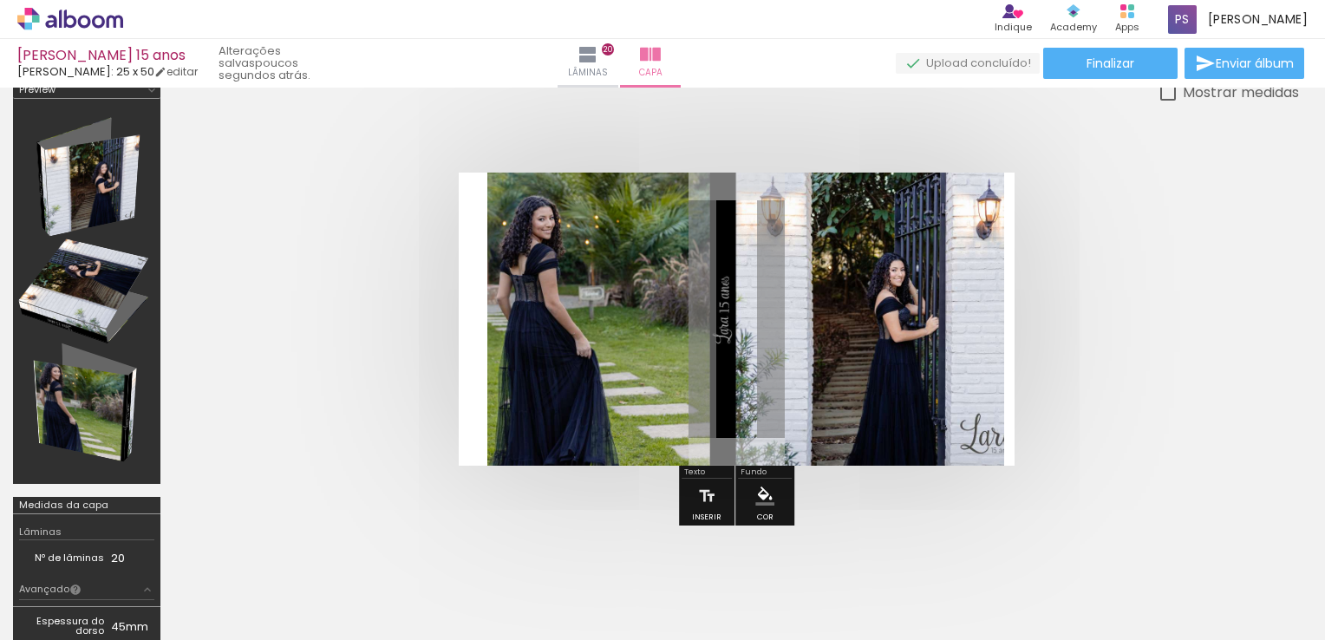
scroll to position [0, 0]
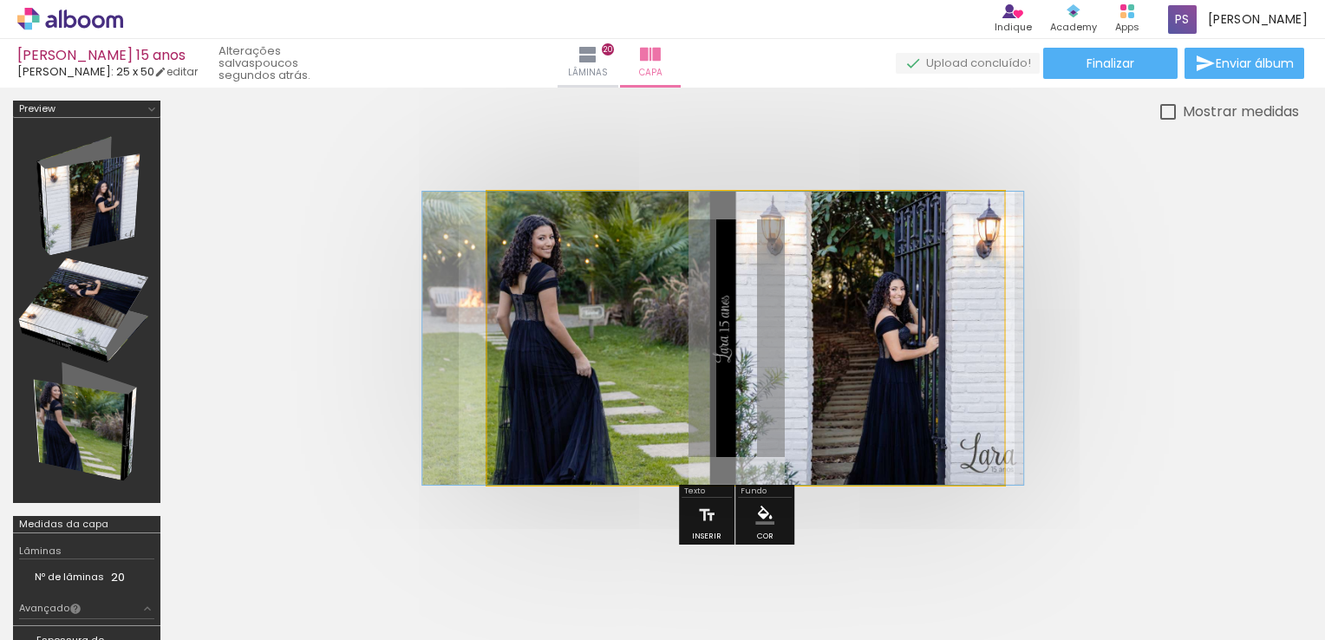
click at [977, 344] on quentale-photo at bounding box center [745, 338] width 517 height 293
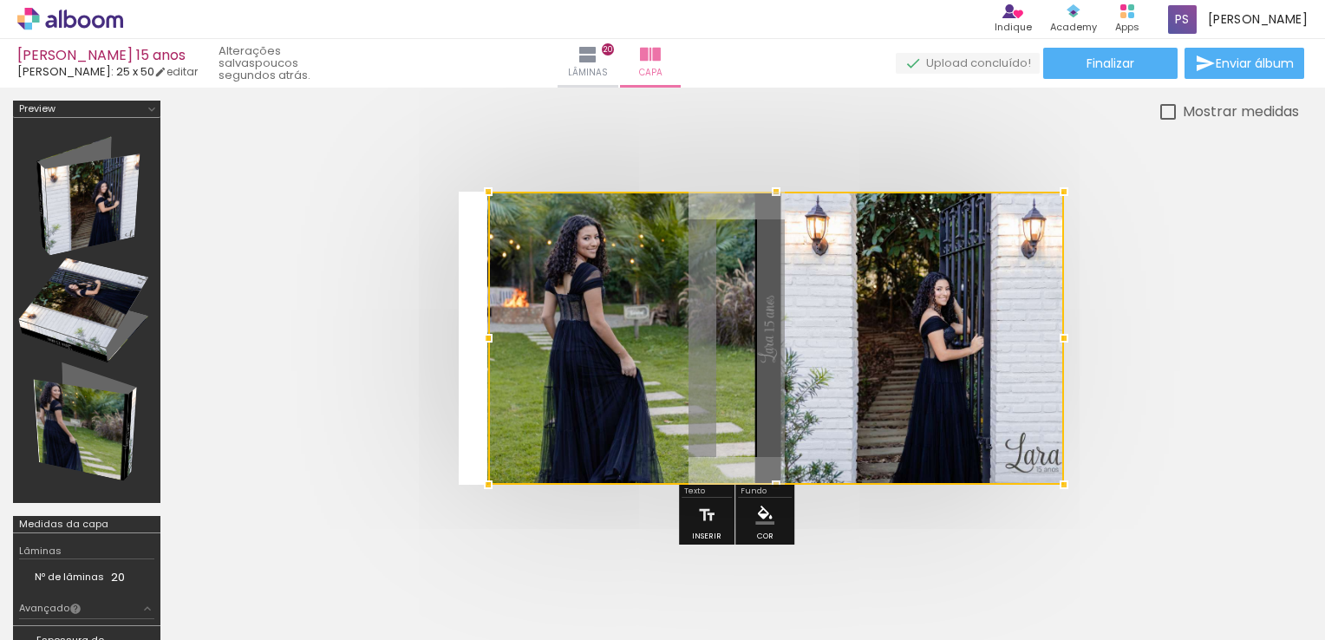
drag, startPoint x: 1003, startPoint y: 342, endPoint x: 1013, endPoint y: 342, distance: 10.4
click at [1013, 342] on div at bounding box center [776, 338] width 576 height 293
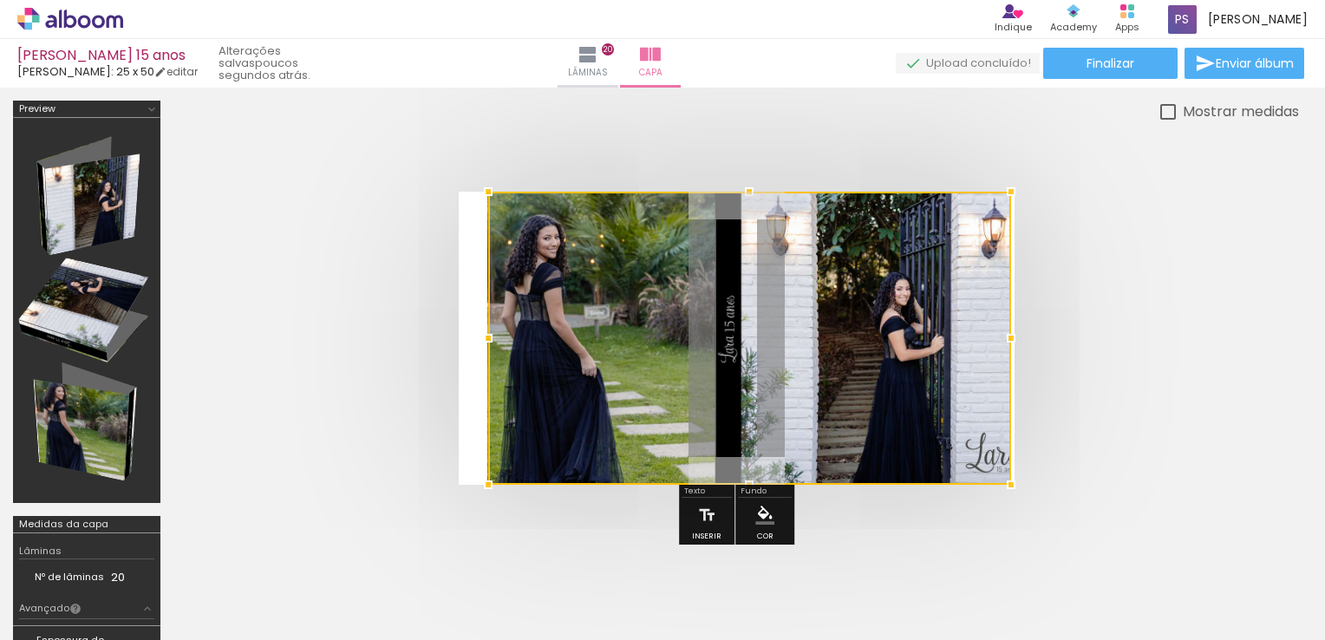
drag, startPoint x: 1016, startPoint y: 336, endPoint x: 1040, endPoint y: 336, distance: 23.4
click at [1040, 336] on quentale-cover at bounding box center [736, 338] width 987 height 293
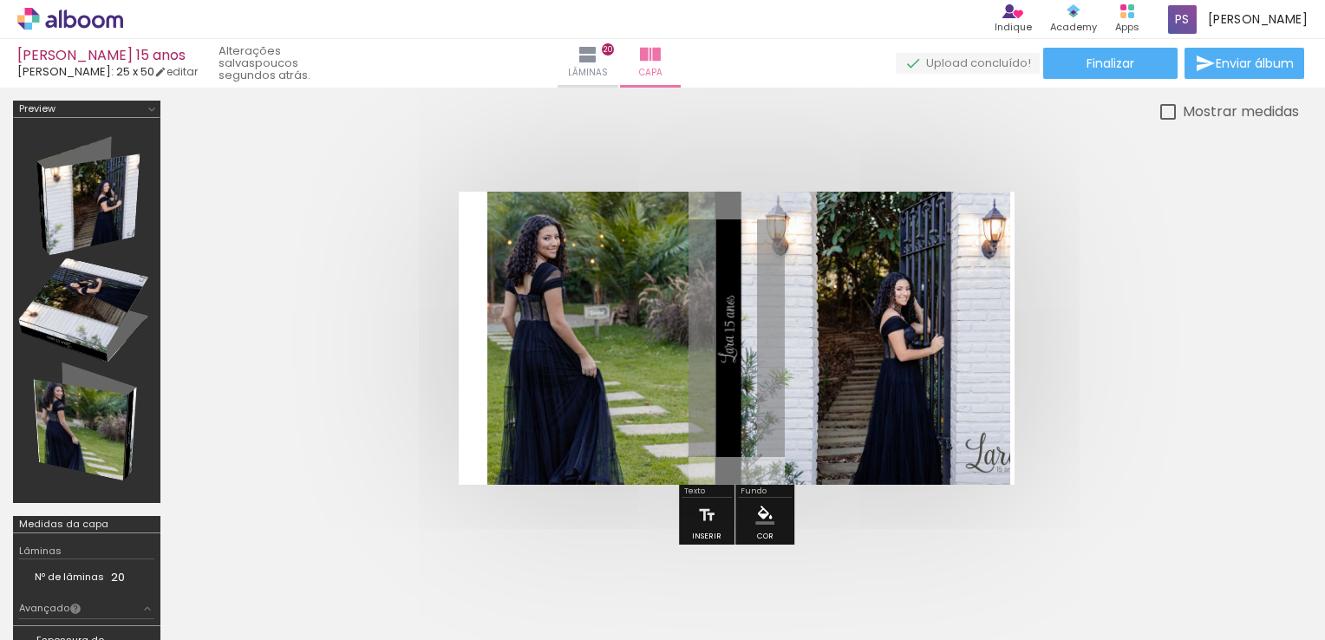
click at [1169, 104] on div at bounding box center [1168, 112] width 16 height 16
type paper-checkbox "on"
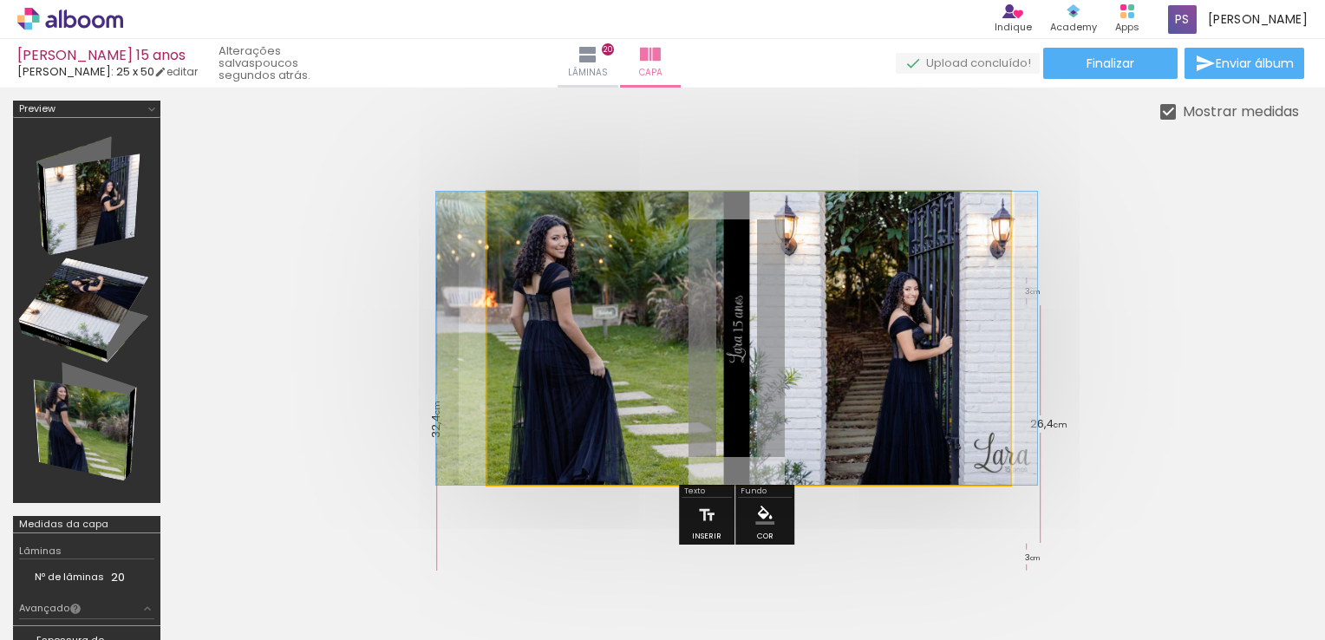
drag, startPoint x: 774, startPoint y: 331, endPoint x: 782, endPoint y: 335, distance: 9.3
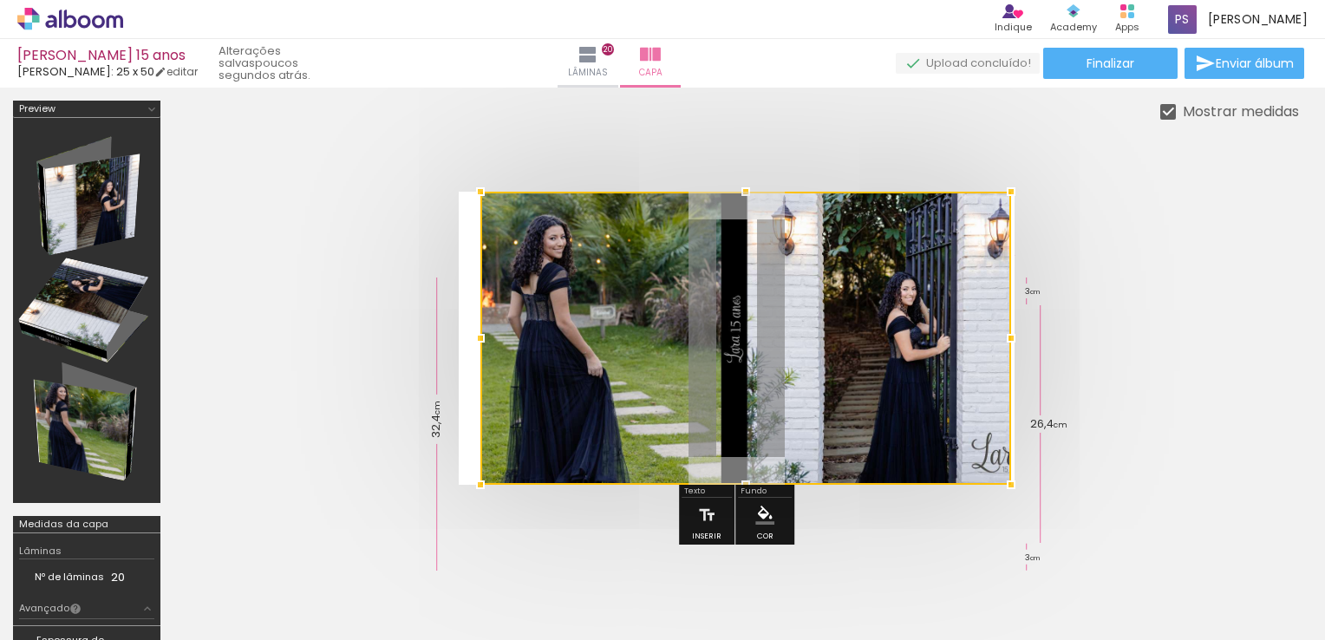
drag, startPoint x: 491, startPoint y: 340, endPoint x: 475, endPoint y: 343, distance: 15.8
click at [472, 346] on div at bounding box center [480, 338] width 35 height 35
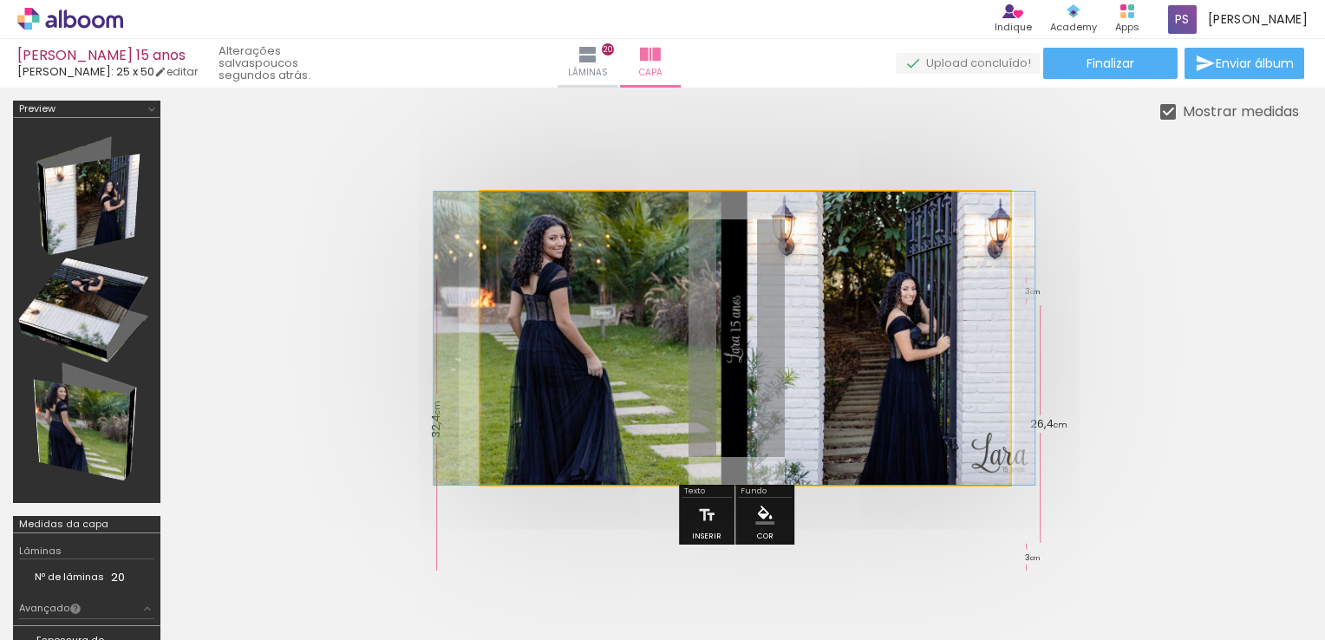
click at [482, 336] on quentale-photo at bounding box center [745, 338] width 531 height 293
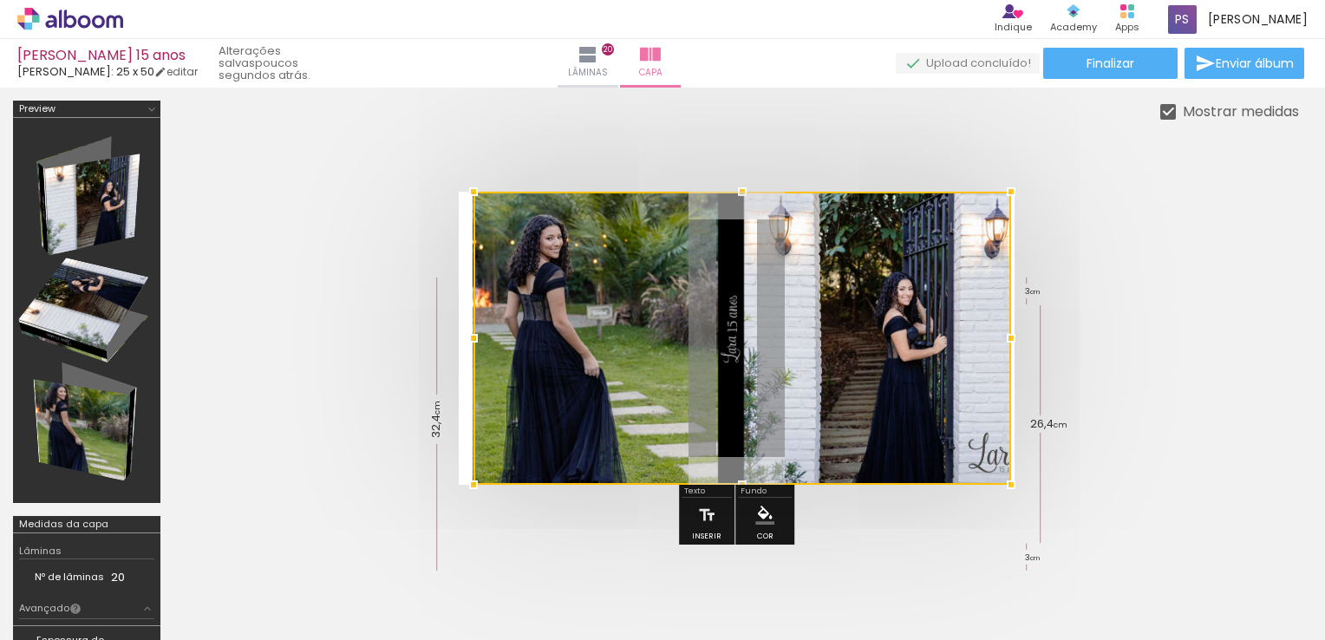
click at [463, 342] on div at bounding box center [473, 338] width 35 height 35
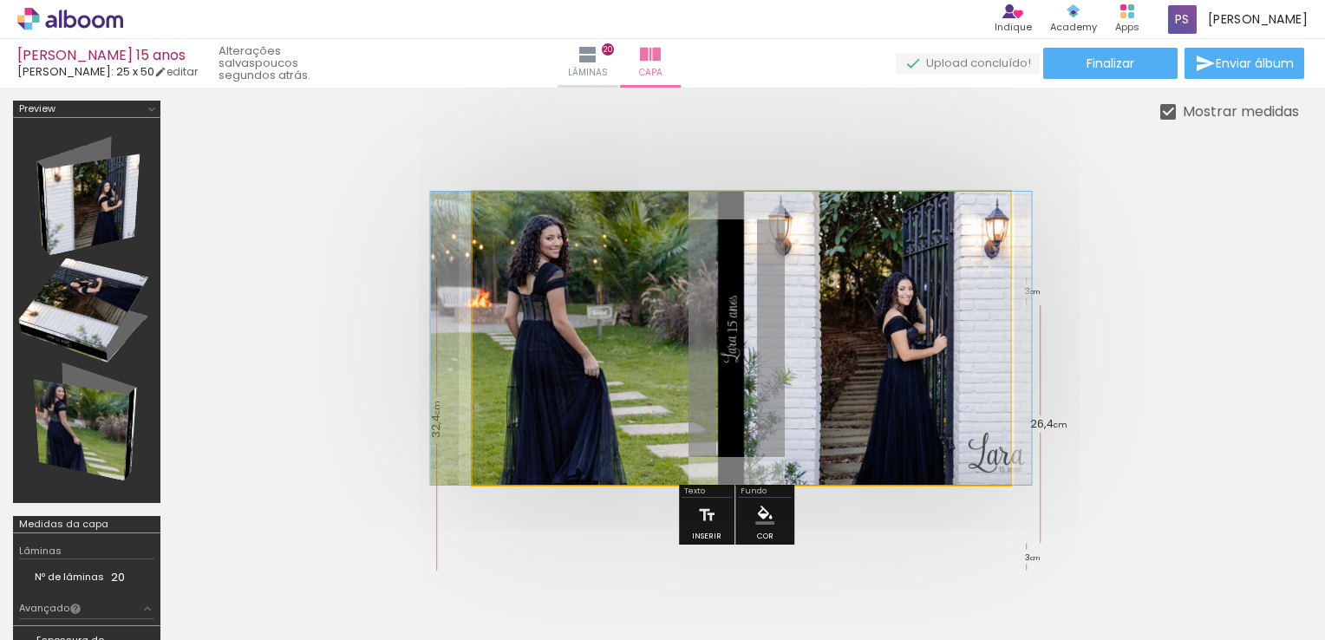
click at [495, 342] on quentale-photo at bounding box center [742, 338] width 538 height 293
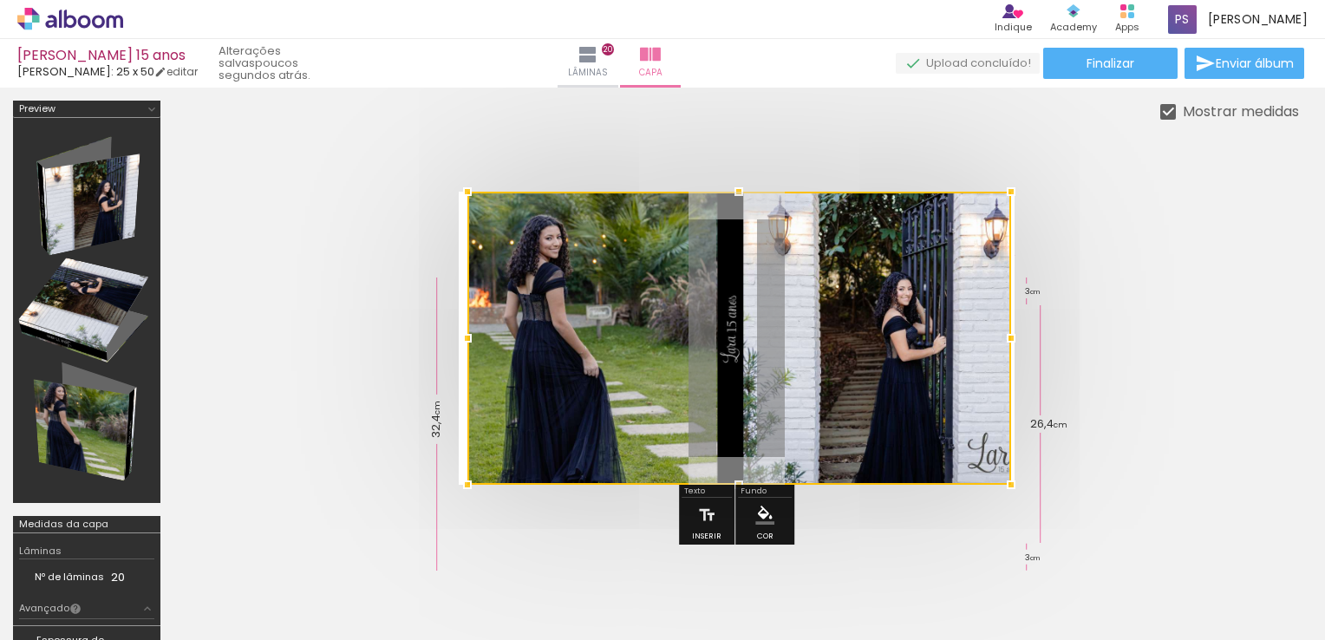
drag, startPoint x: 468, startPoint y: 342, endPoint x: 479, endPoint y: 338, distance: 11.0
click at [452, 347] on div at bounding box center [467, 338] width 35 height 35
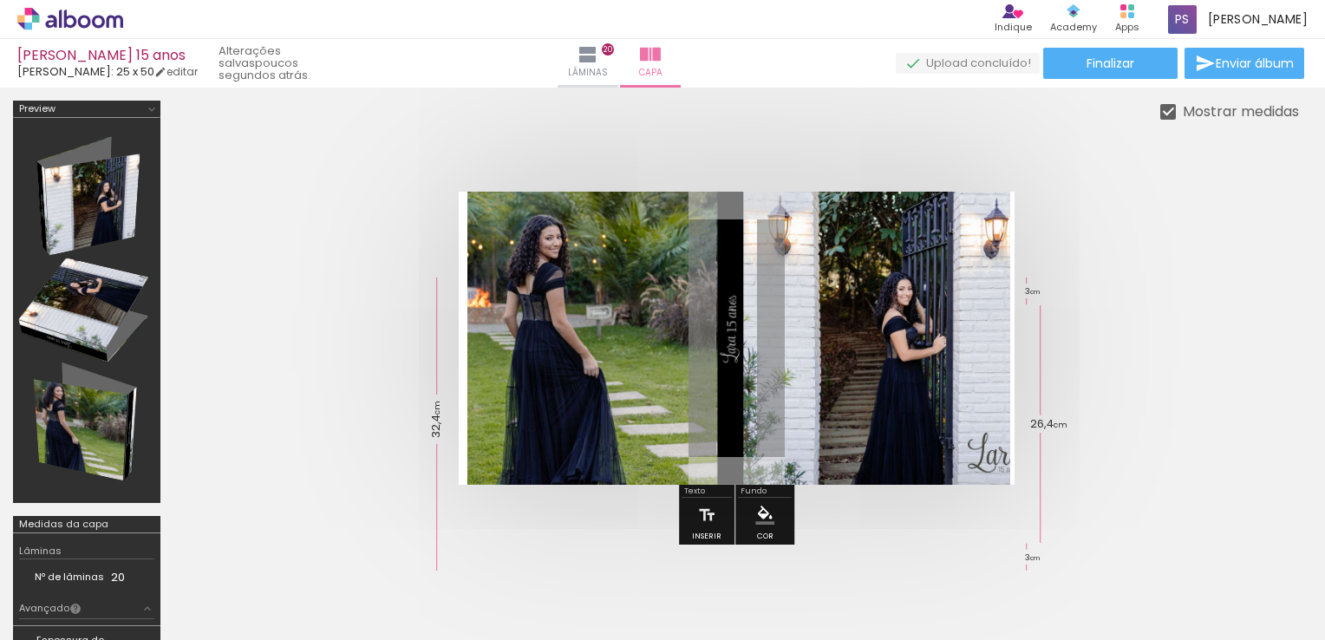
click at [479, 338] on quentale-photo at bounding box center [739, 338] width 544 height 293
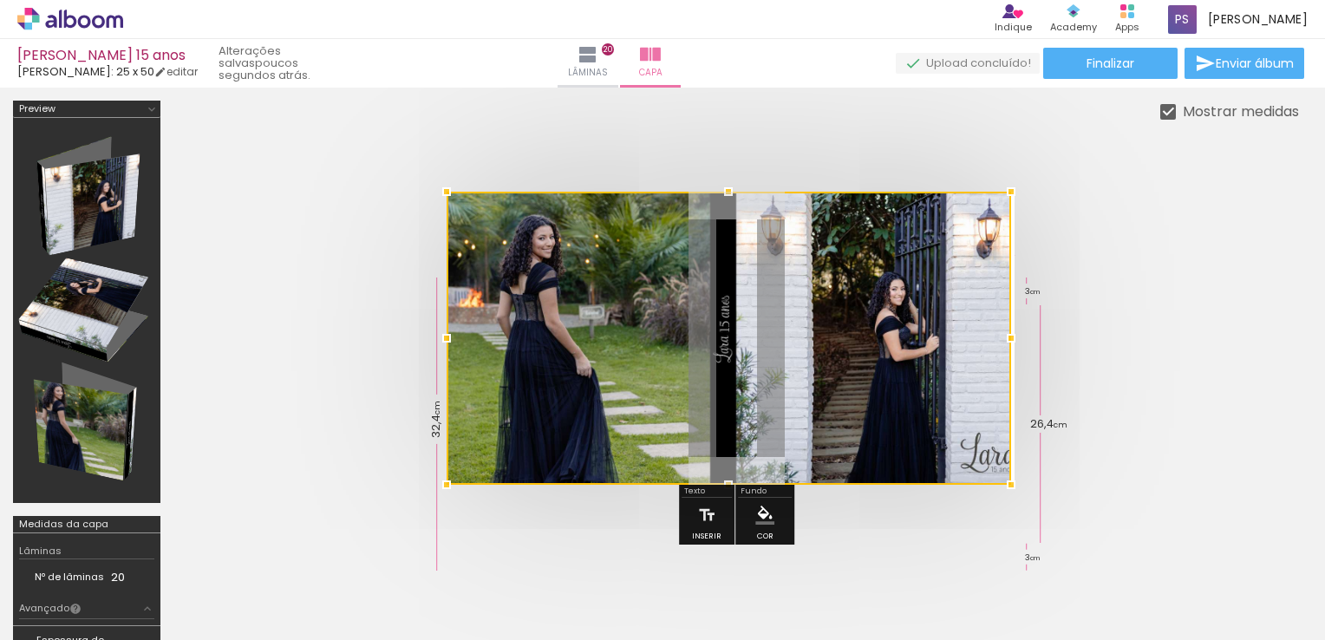
drag, startPoint x: 473, startPoint y: 338, endPoint x: 504, endPoint y: 338, distance: 31.2
click at [467, 342] on div at bounding box center [729, 338] width 565 height 293
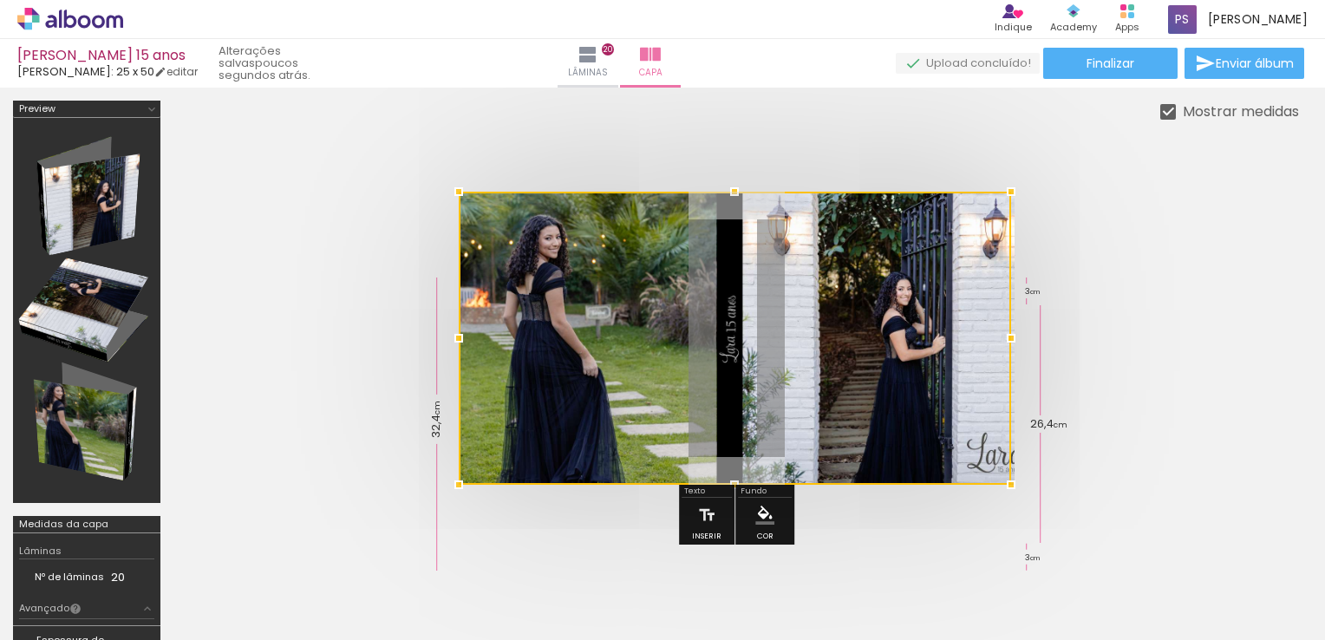
click at [713, 310] on div at bounding box center [735, 338] width 552 height 293
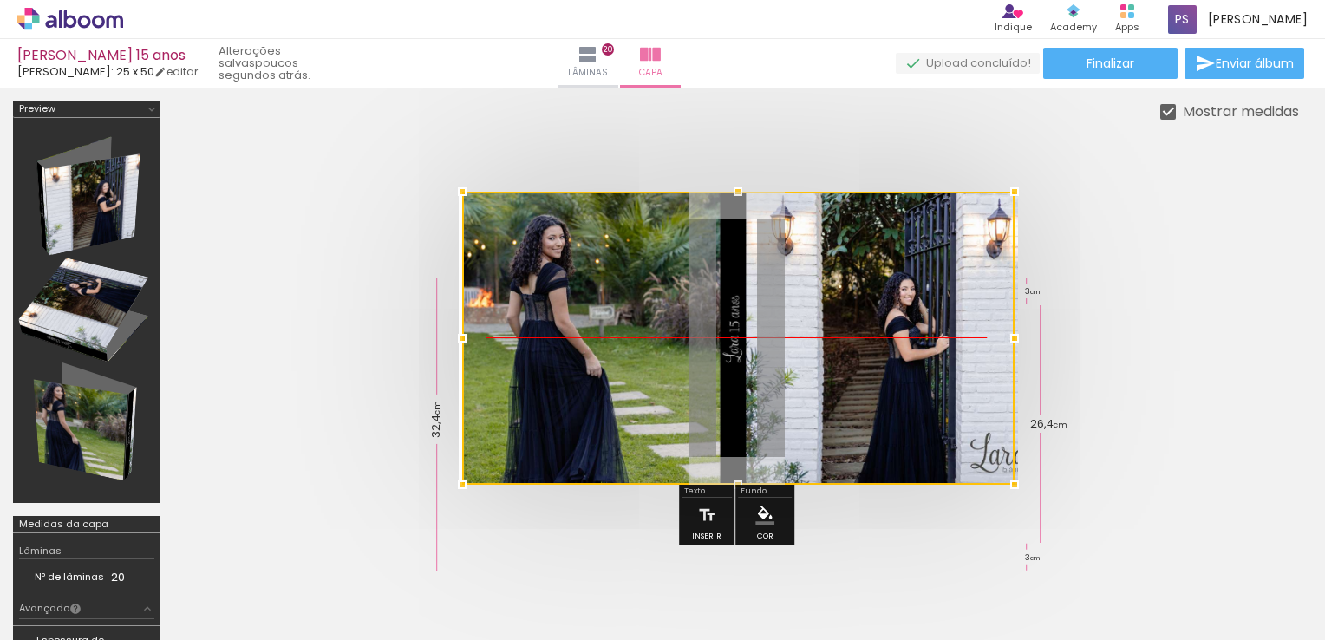
drag, startPoint x: 725, startPoint y: 324, endPoint x: 743, endPoint y: 323, distance: 18.3
click at [743, 323] on div at bounding box center [738, 338] width 552 height 293
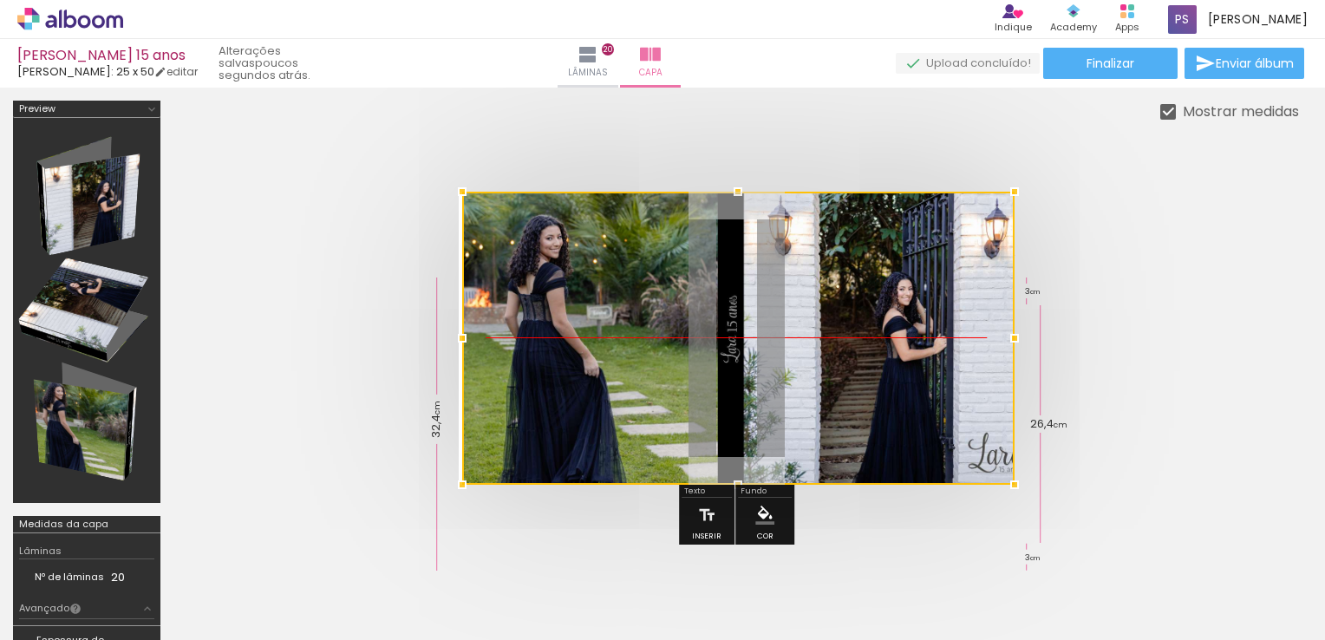
drag, startPoint x: 731, startPoint y: 328, endPoint x: 795, endPoint y: 307, distance: 67.5
click at [762, 320] on div at bounding box center [738, 338] width 552 height 293
drag, startPoint x: 806, startPoint y: 304, endPoint x: 843, endPoint y: 297, distance: 38.1
click at [843, 297] on div at bounding box center [738, 338] width 552 height 293
drag, startPoint x: 723, startPoint y: 362, endPoint x: 599, endPoint y: 239, distance: 174.2
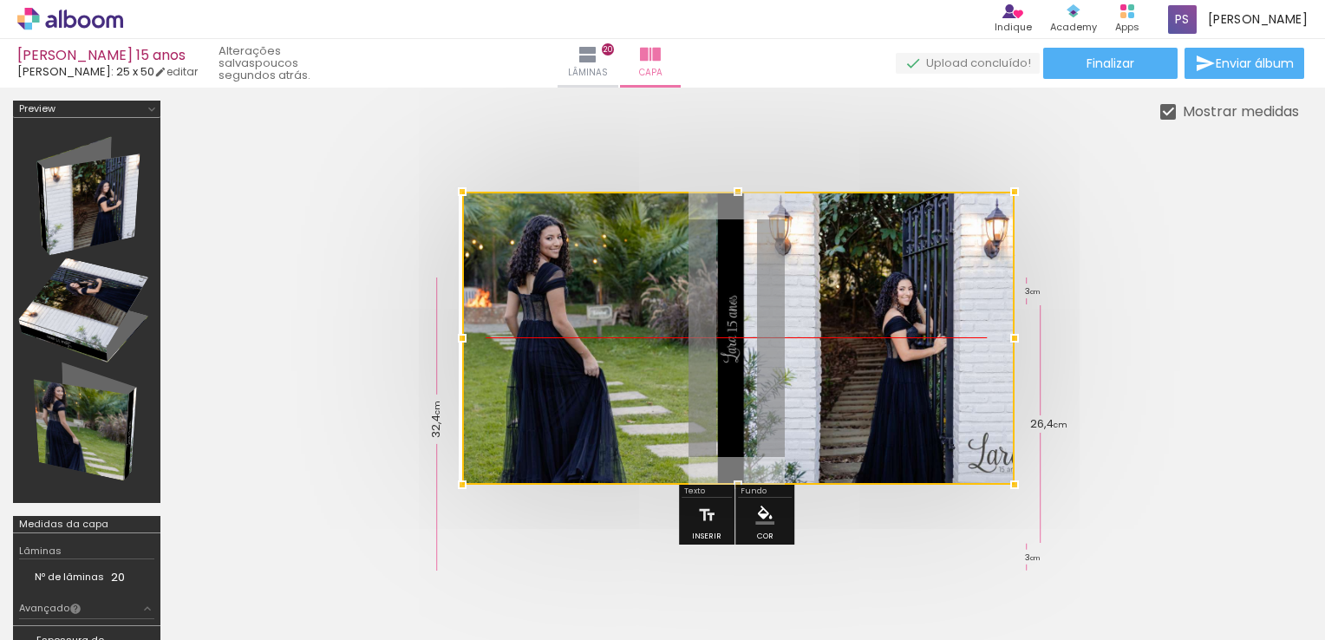
click at [761, 356] on div at bounding box center [738, 338] width 552 height 293
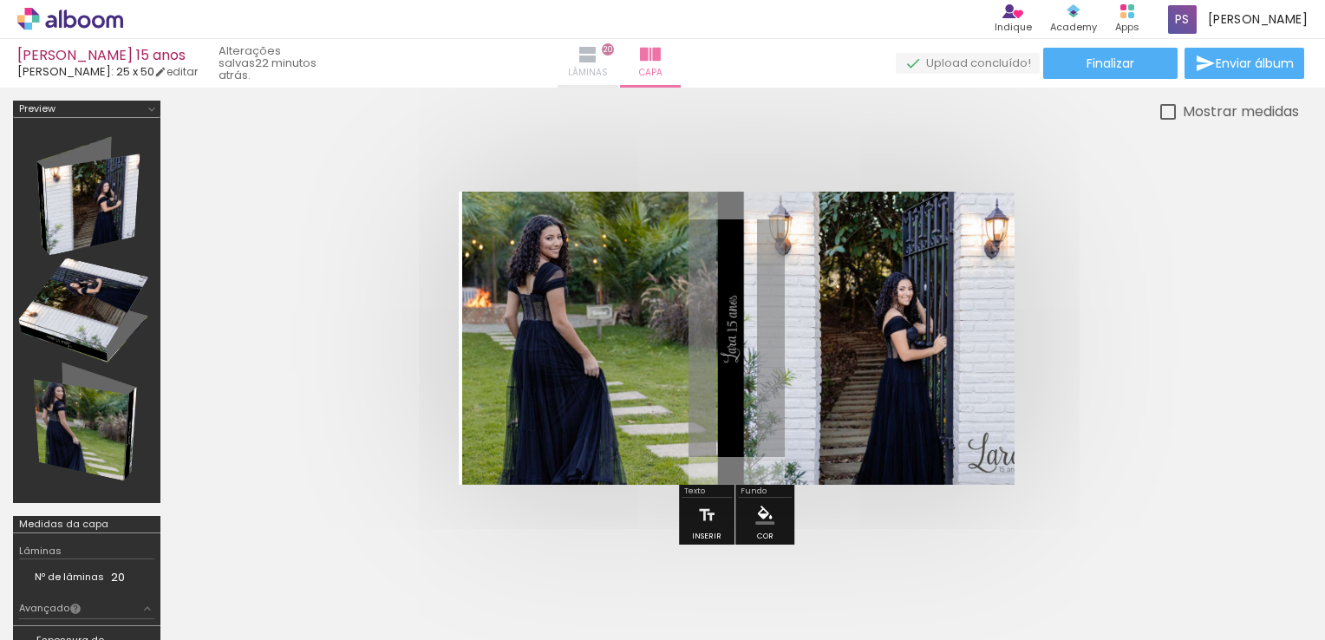
click at [608, 66] on span "Lâminas" at bounding box center [588, 73] width 40 height 16
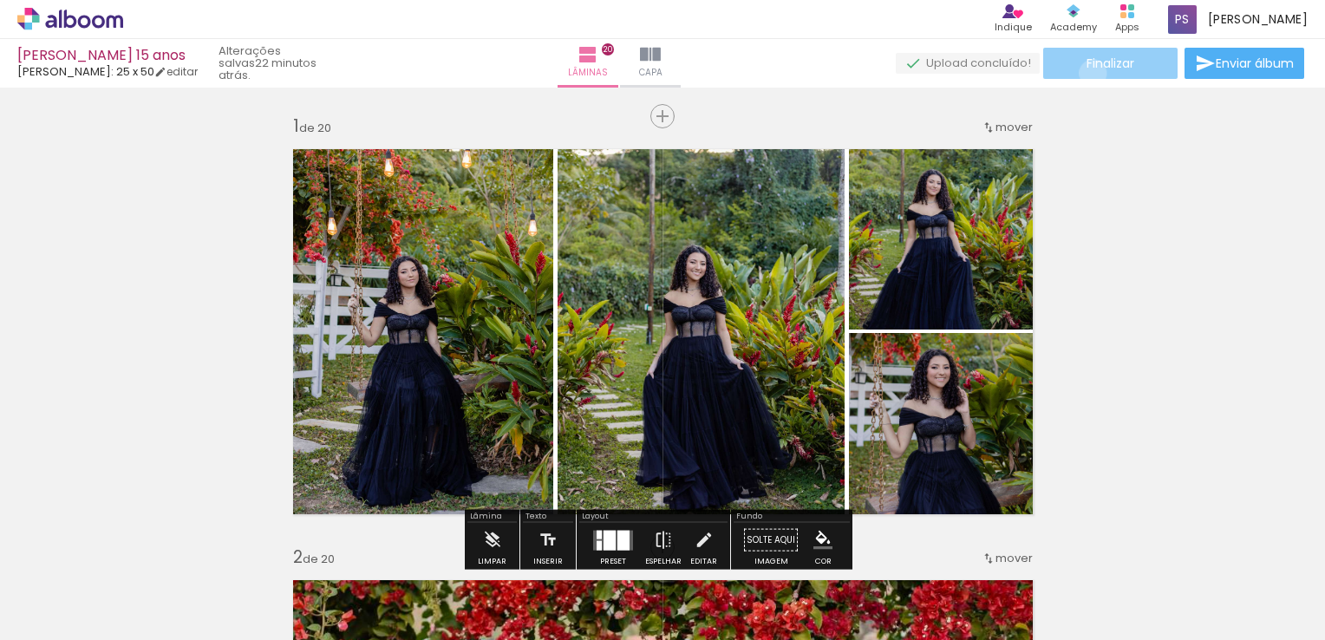
click at [1087, 73] on paper-button "Finalizar" at bounding box center [1110, 63] width 134 height 31
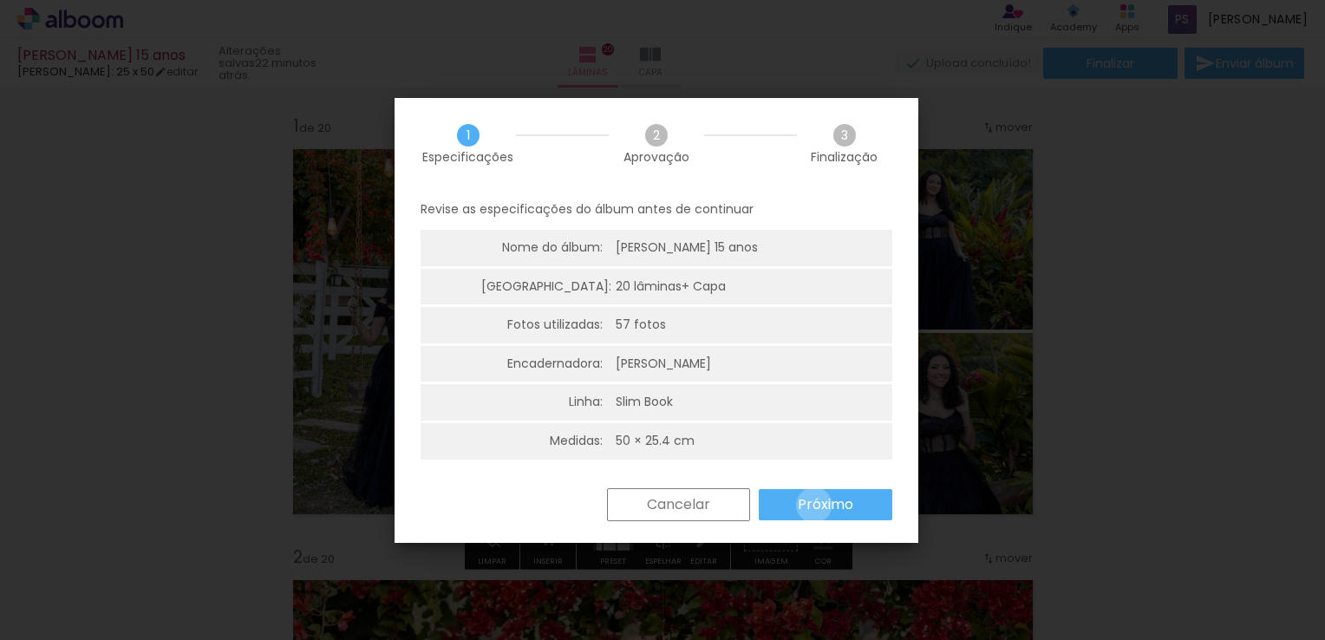
click at [0, 0] on slot "Próximo" at bounding box center [0, 0] width 0 height 0
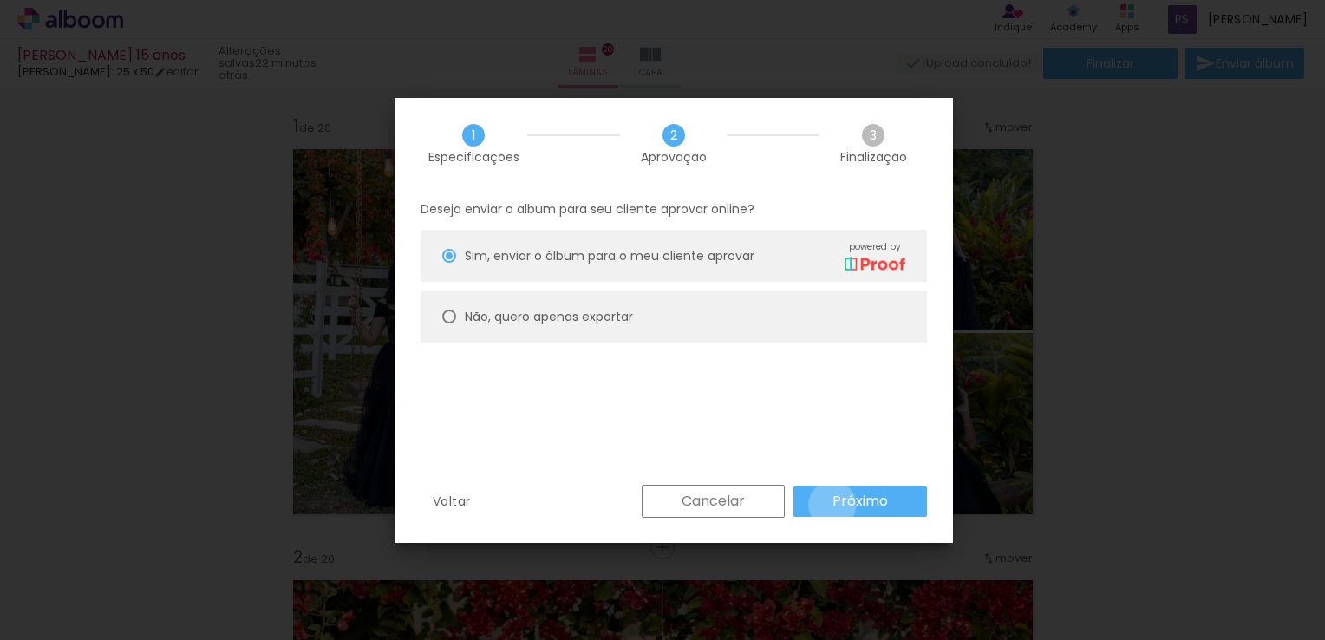
click at [0, 0] on slot "Próximo" at bounding box center [0, 0] width 0 height 0
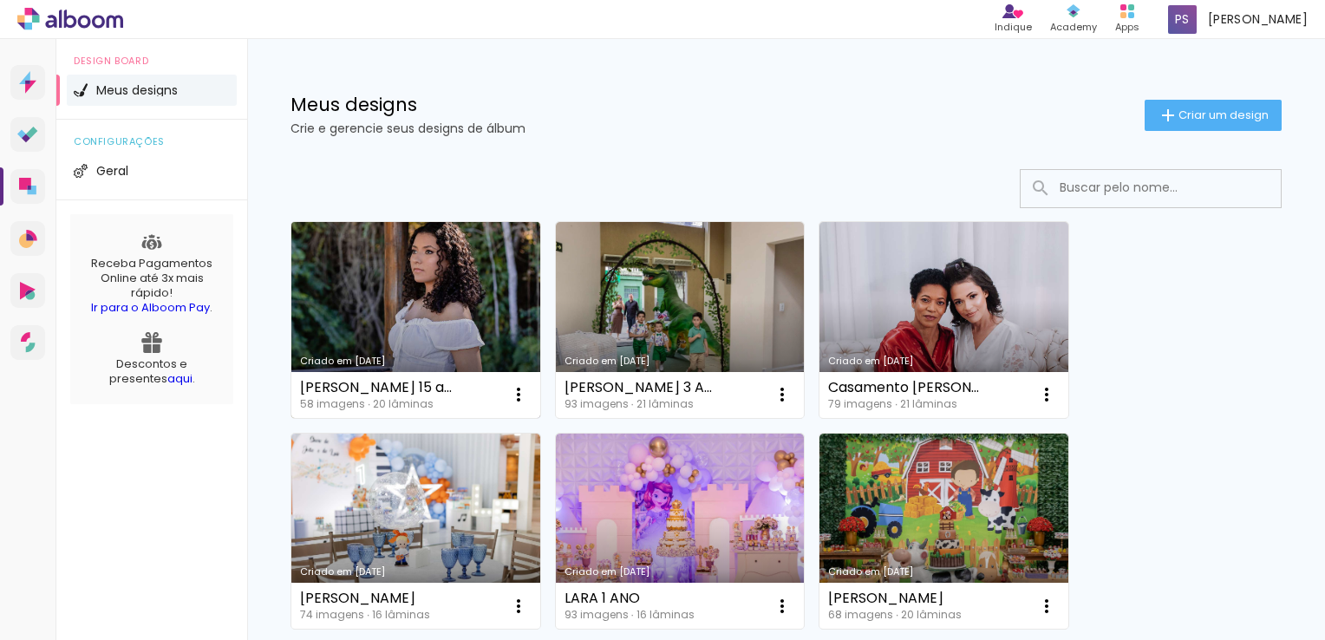
click at [421, 303] on link "Criado em [DATE]" at bounding box center [415, 320] width 249 height 196
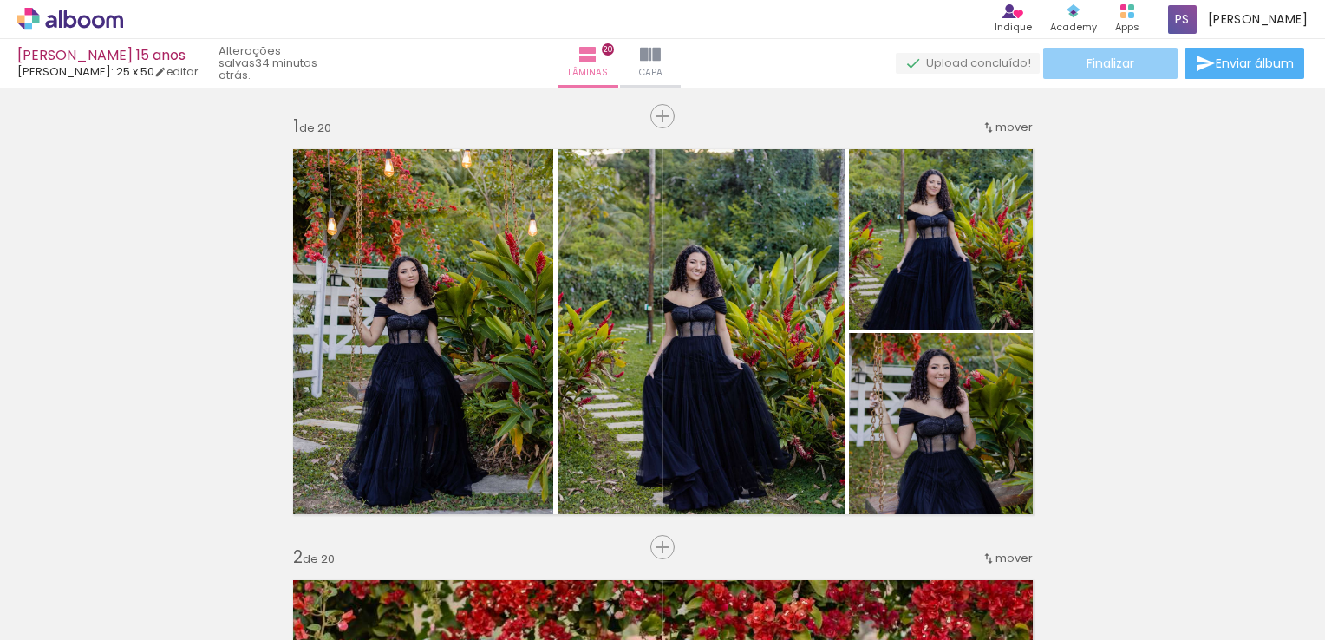
click at [1088, 69] on span "Finalizar" at bounding box center [1111, 63] width 48 height 12
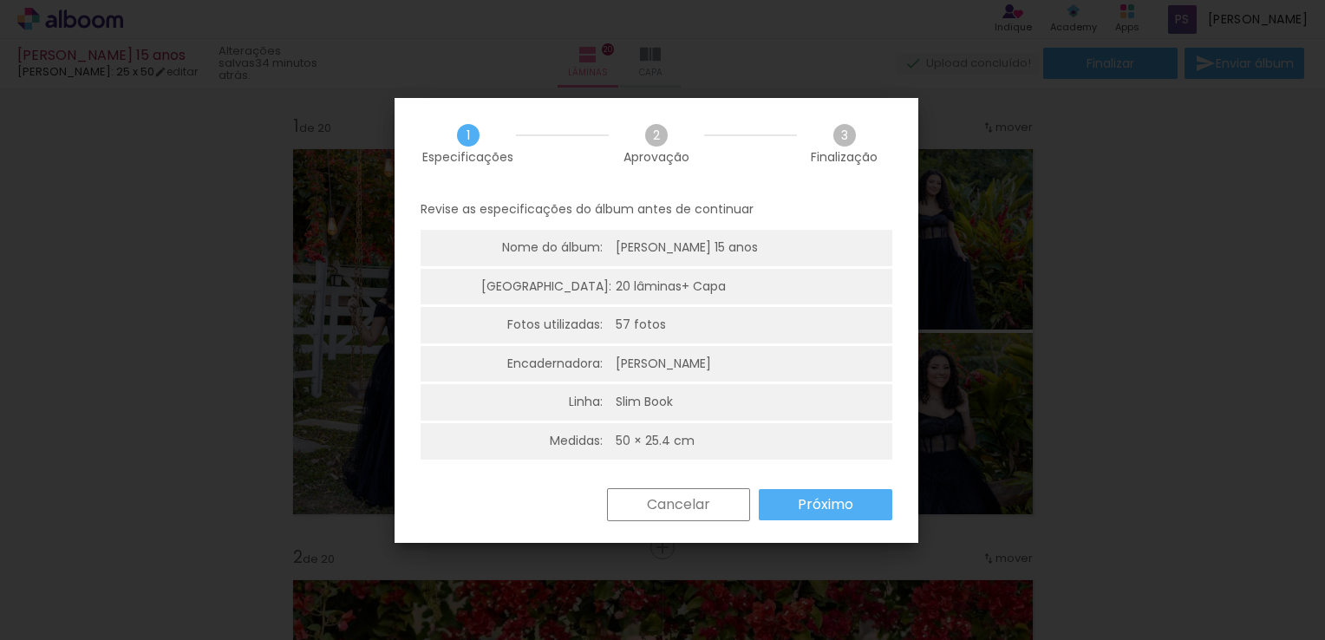
click at [0, 0] on slot "Próximo" at bounding box center [0, 0] width 0 height 0
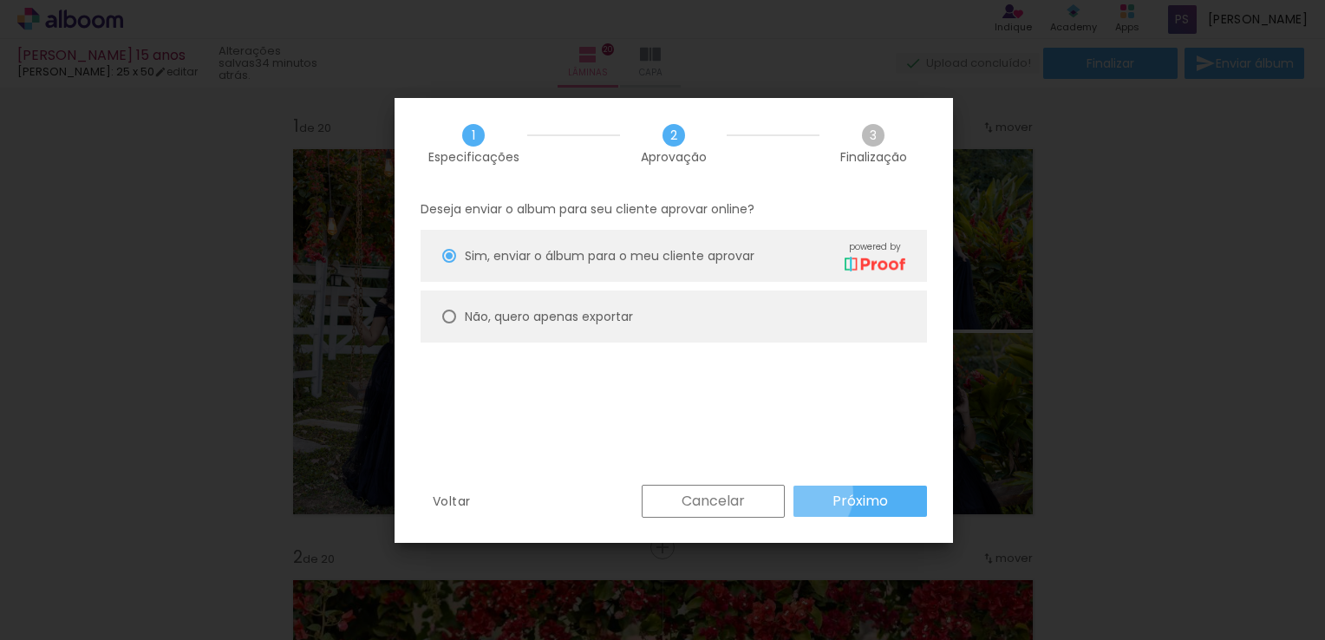
click at [0, 0] on paper-button "Próximo" at bounding box center [0, 0] width 0 height 0
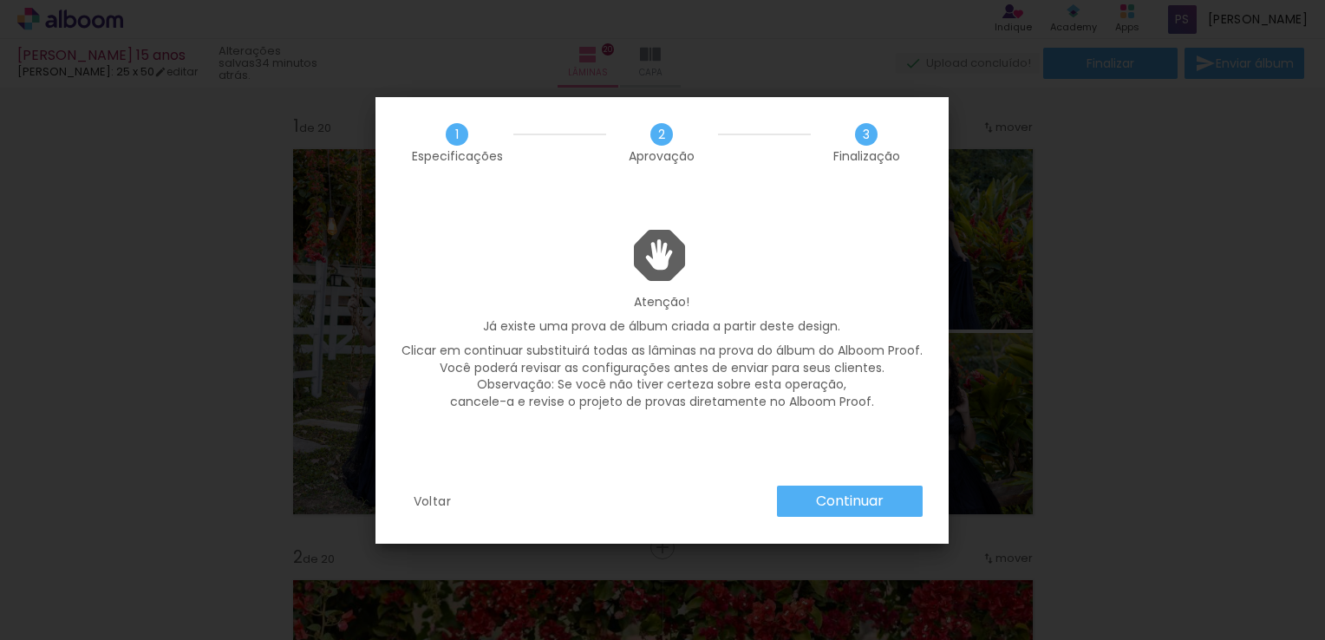
click at [0, 0] on slot "Continuar" at bounding box center [0, 0] width 0 height 0
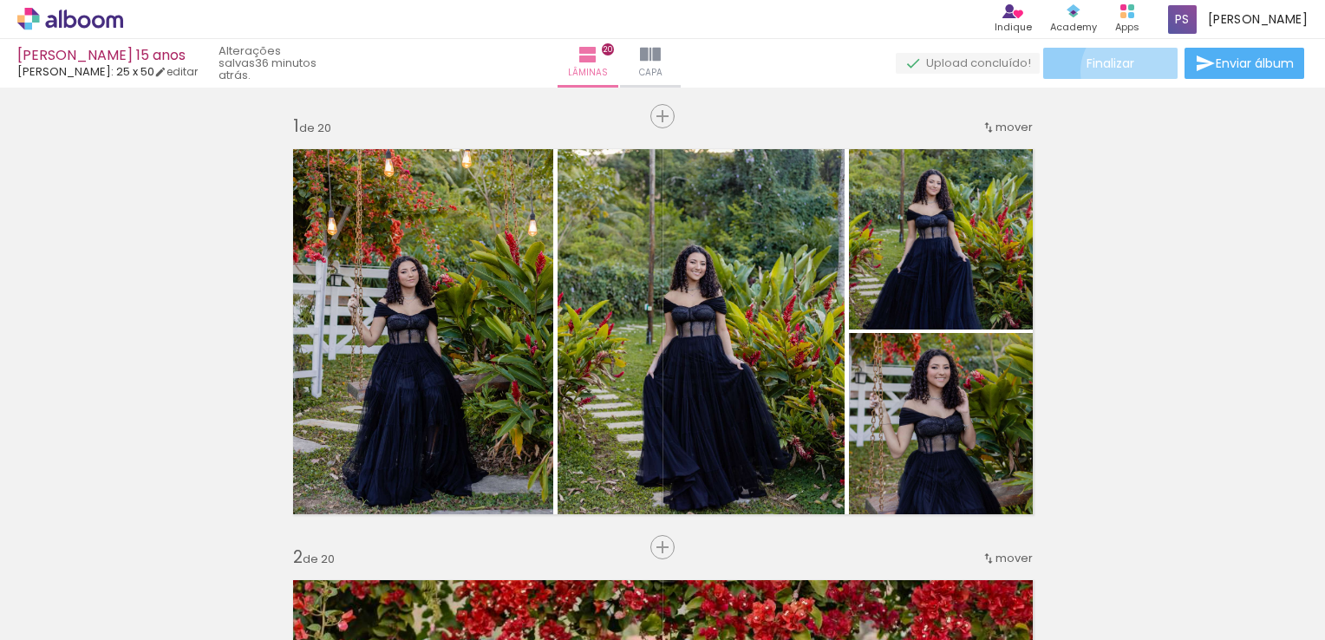
click at [1127, 71] on paper-button "Finalizar" at bounding box center [1110, 63] width 134 height 31
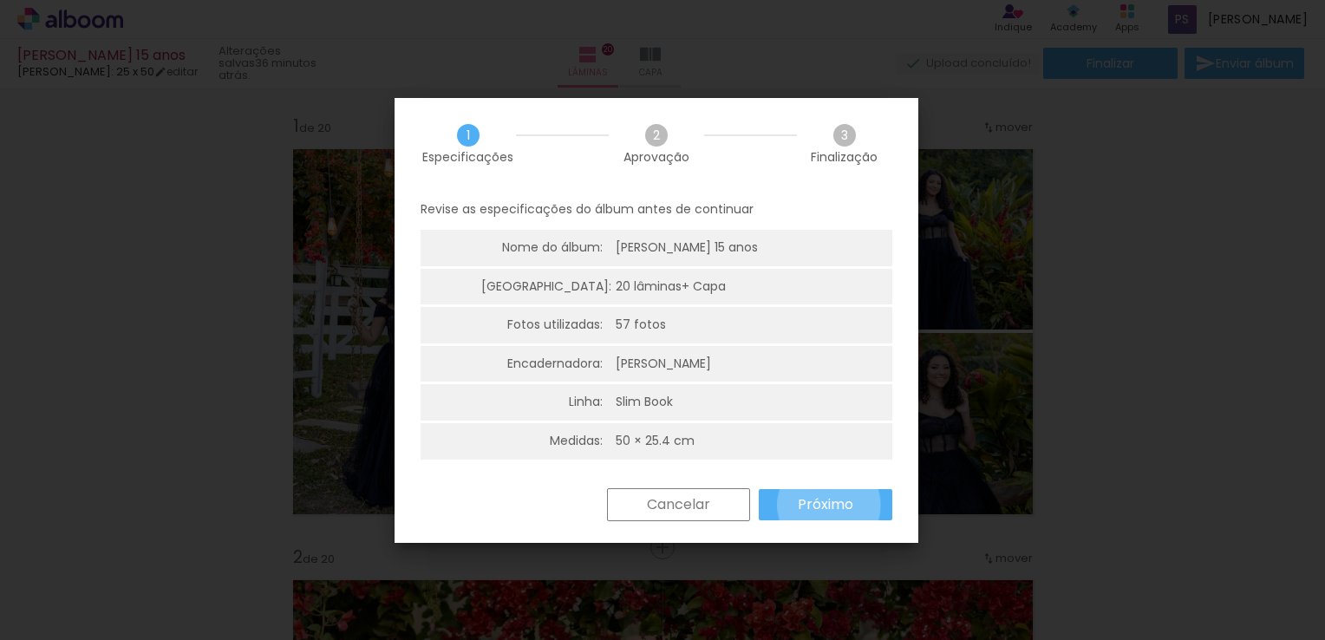
click at [0, 0] on slot "Próximo" at bounding box center [0, 0] width 0 height 0
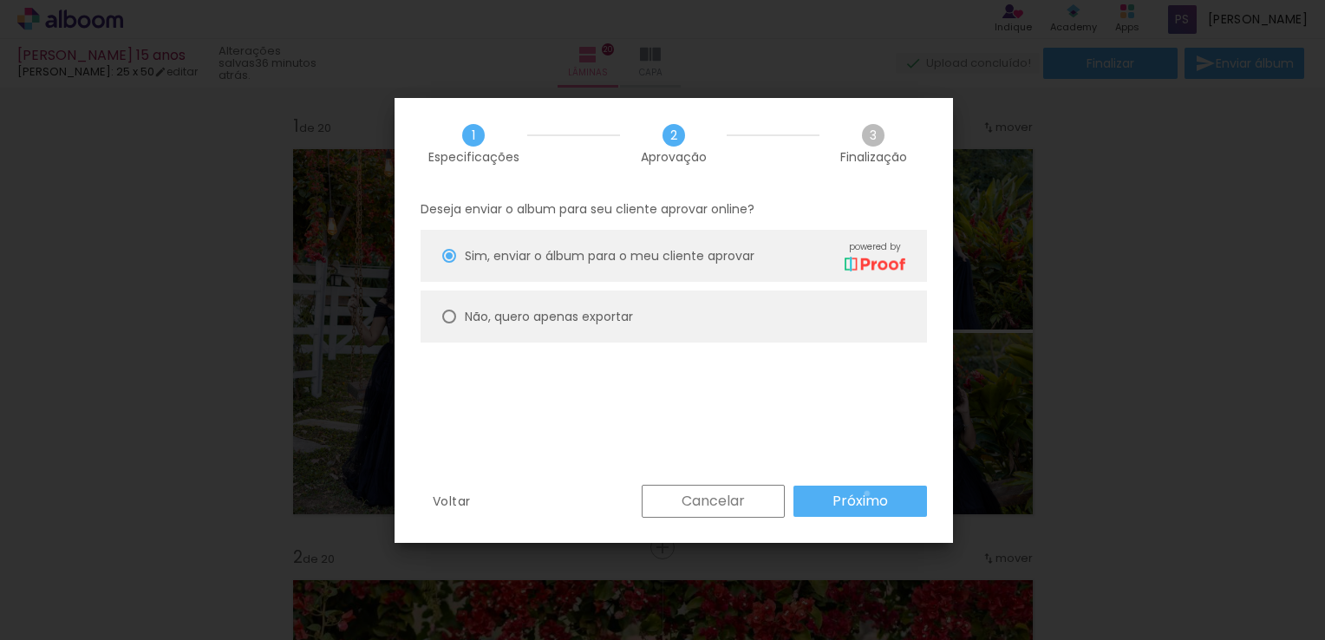
click at [0, 0] on slot "Próximo" at bounding box center [0, 0] width 0 height 0
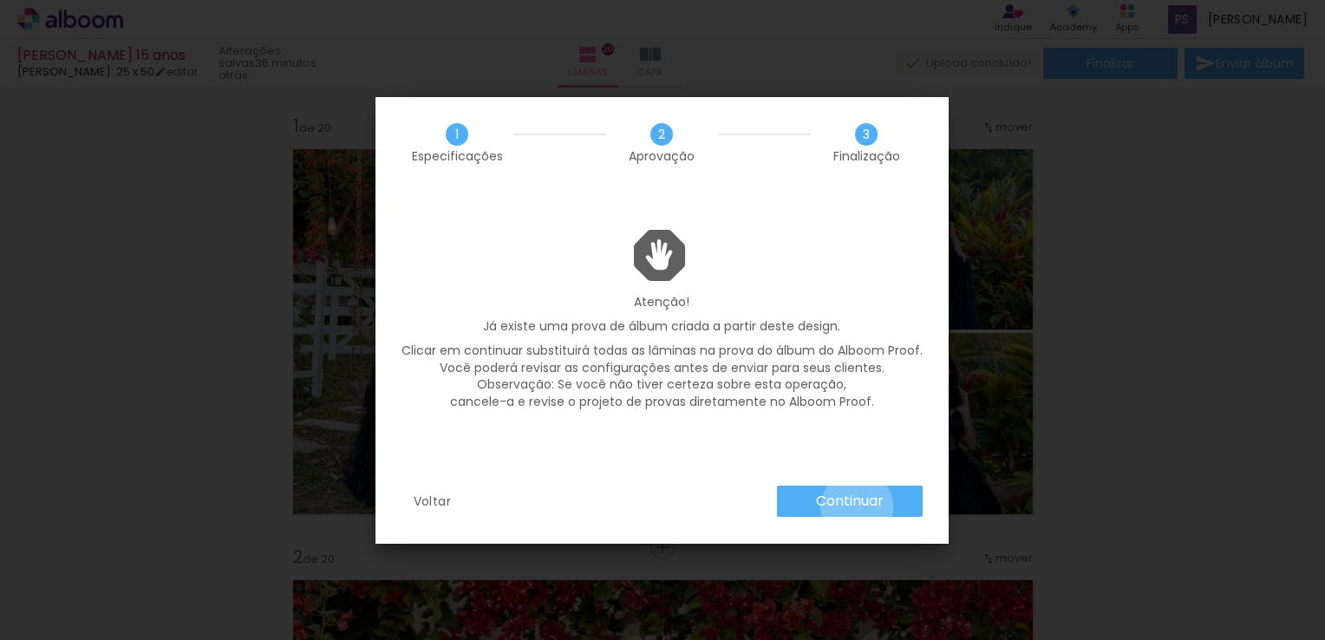
click at [0, 0] on slot "Continuar" at bounding box center [0, 0] width 0 height 0
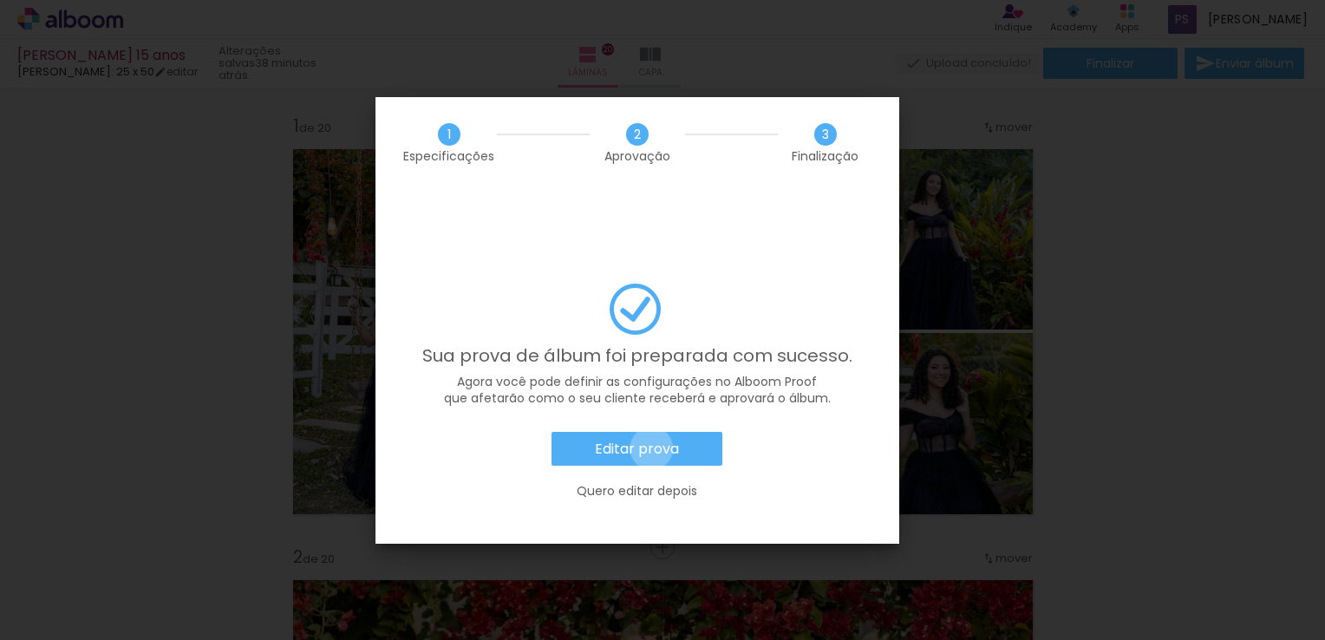
click at [0, 0] on slot "Editar prova" at bounding box center [0, 0] width 0 height 0
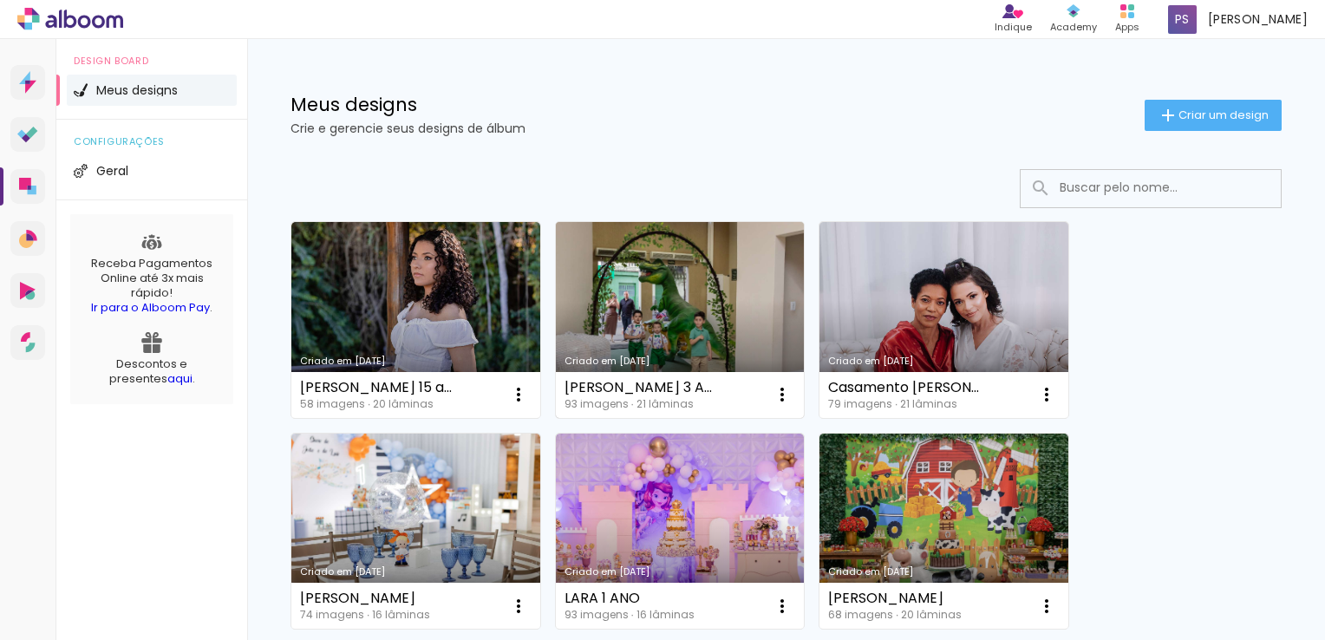
scroll to position [87, 0]
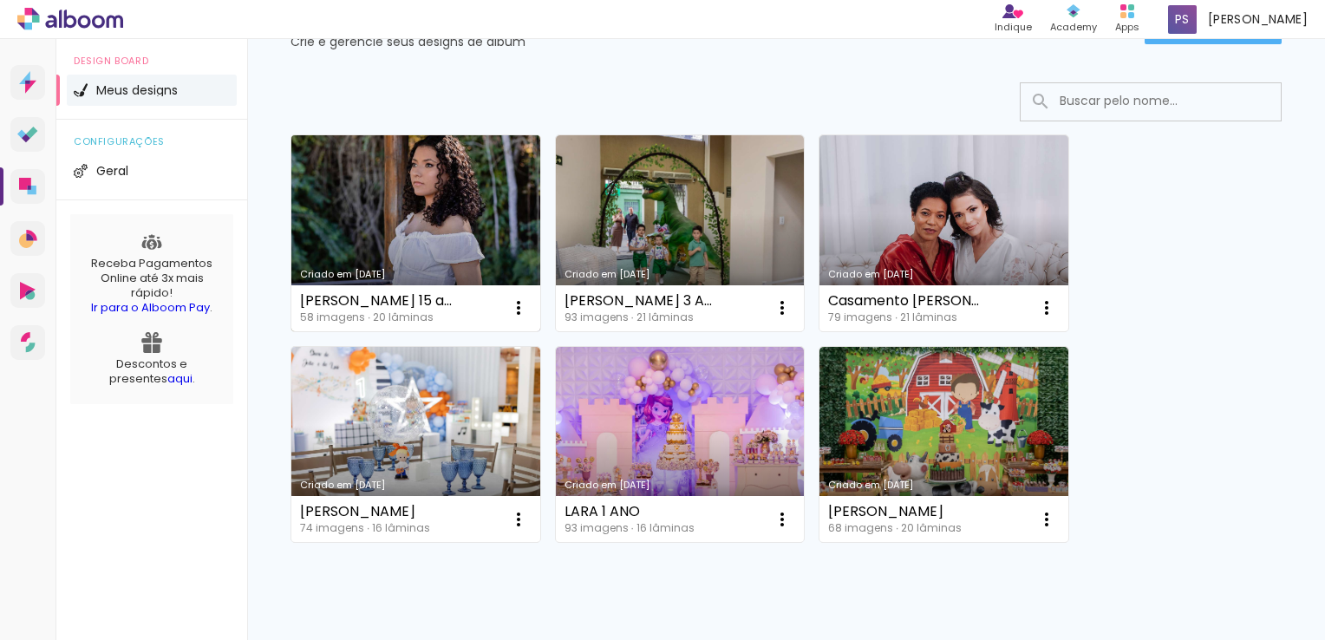
click at [487, 228] on link "Criado em [DATE]" at bounding box center [415, 233] width 249 height 196
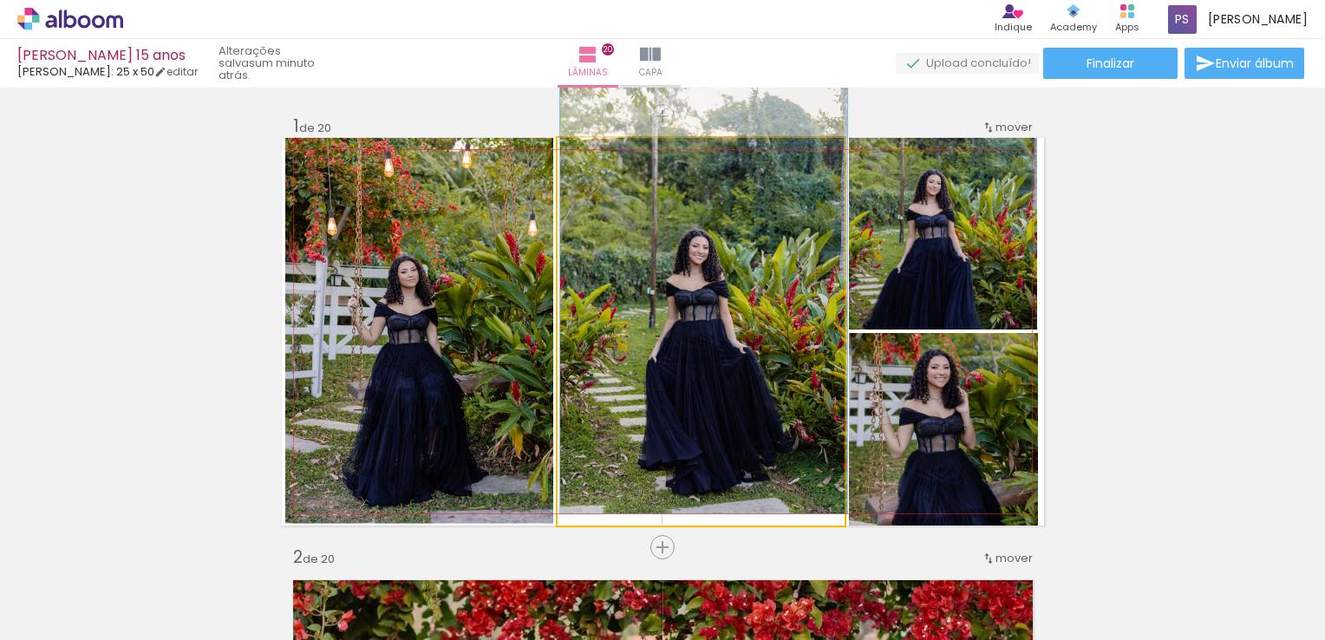
drag, startPoint x: 598, startPoint y: 160, endPoint x: 589, endPoint y: 163, distance: 9.9
click at [591, 163] on div at bounding box center [599, 156] width 16 height 16
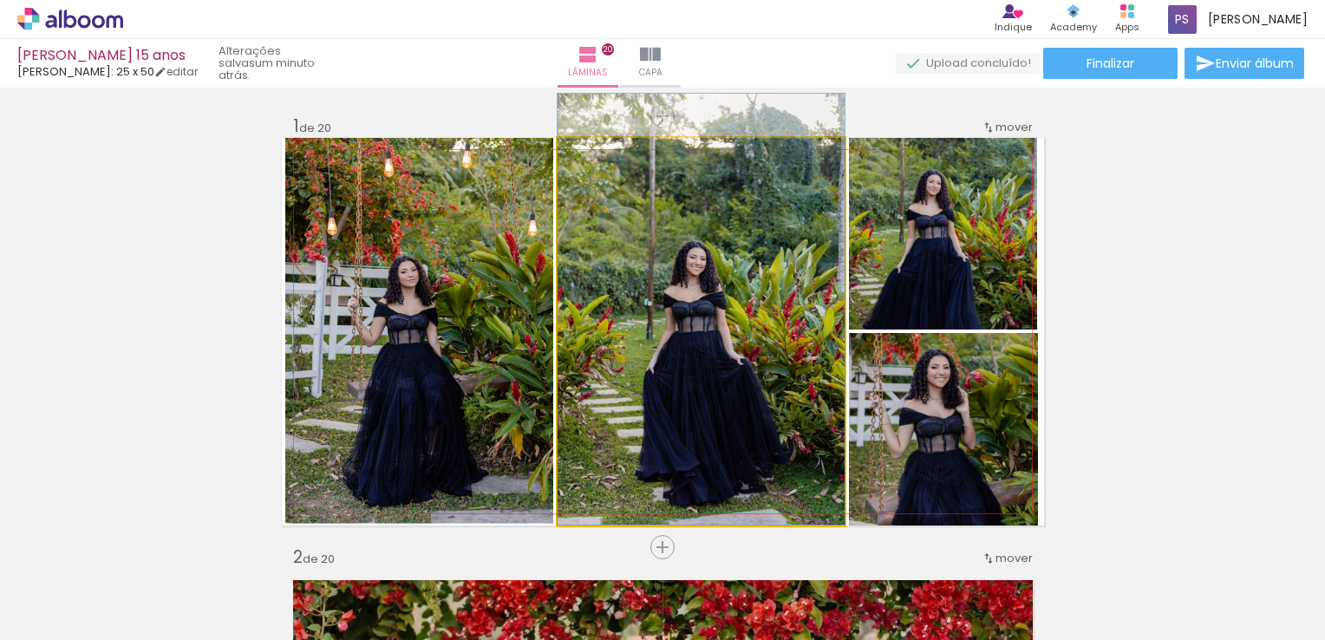
drag, startPoint x: 674, startPoint y: 258, endPoint x: 677, endPoint y: 268, distance: 10.2
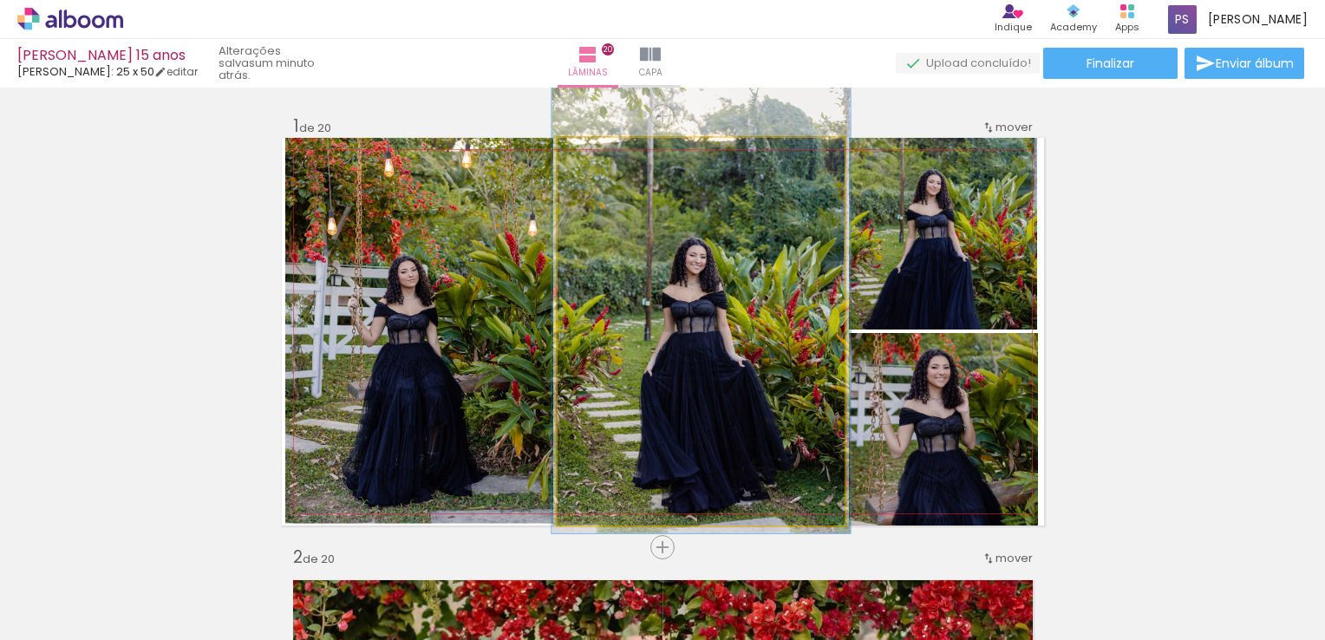
click at [593, 163] on div at bounding box center [601, 156] width 28 height 28
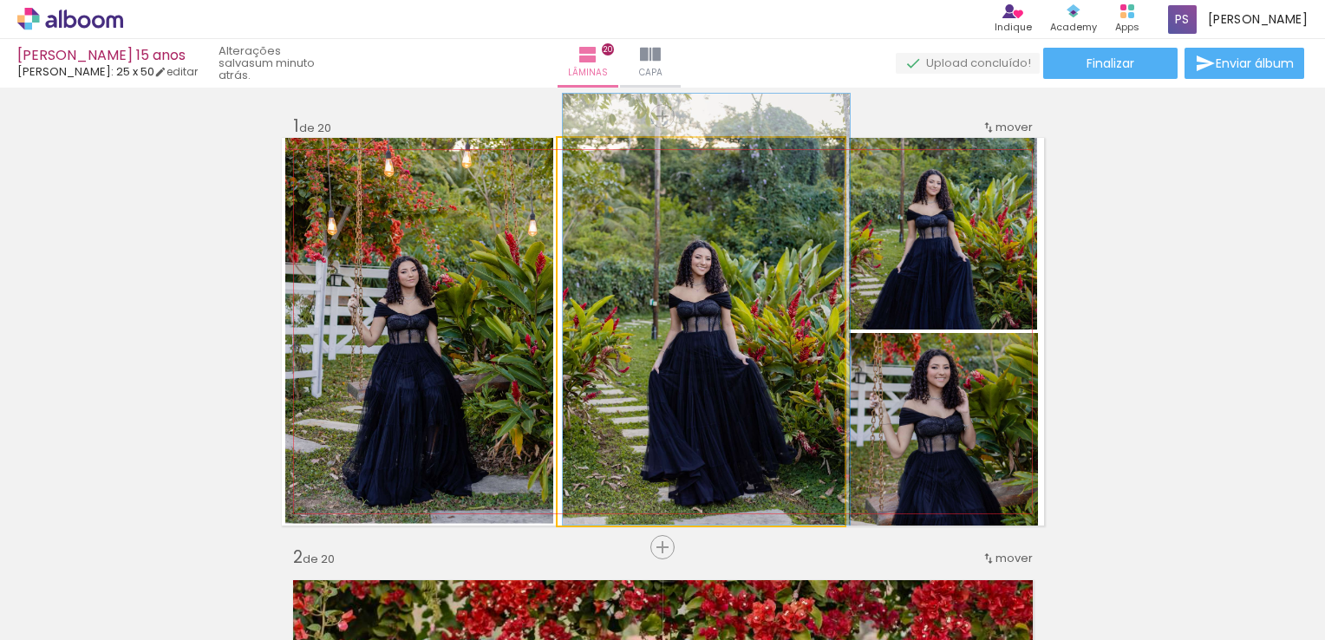
type paper-slider "100"
click at [591, 158] on div at bounding box center [599, 156] width 16 height 16
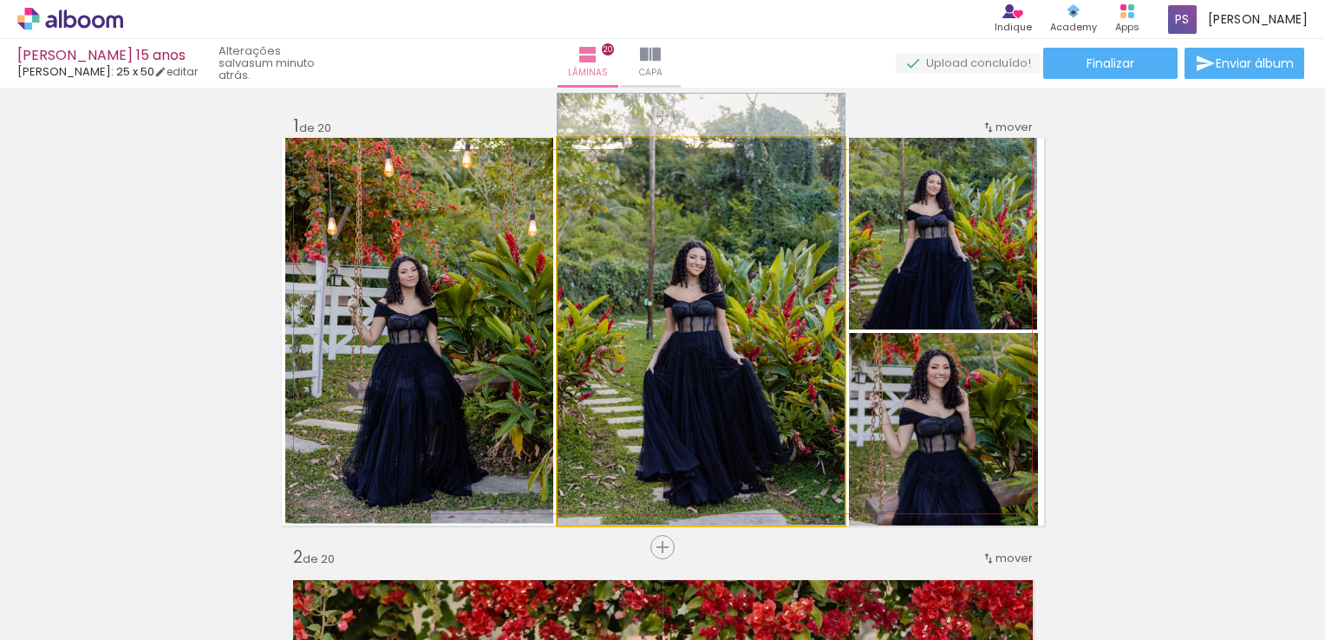
click at [709, 255] on quentale-photo at bounding box center [701, 332] width 287 height 388
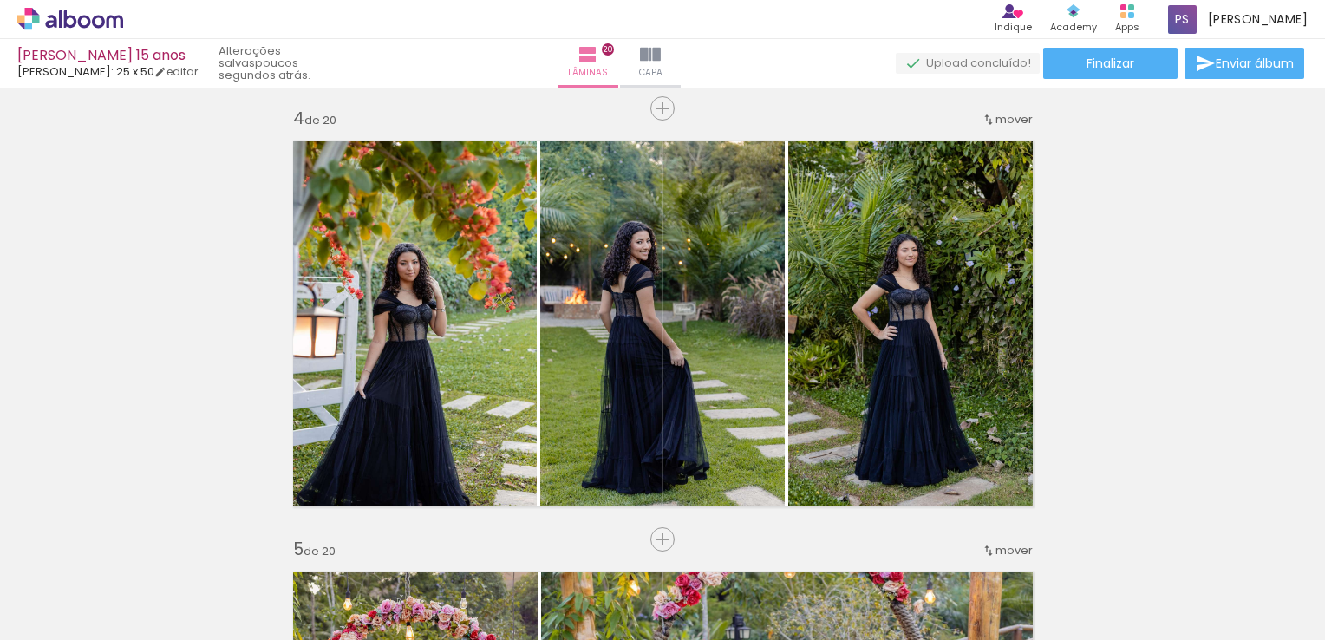
scroll to position [781, 0]
